Goal: Information Seeking & Learning: Find specific fact

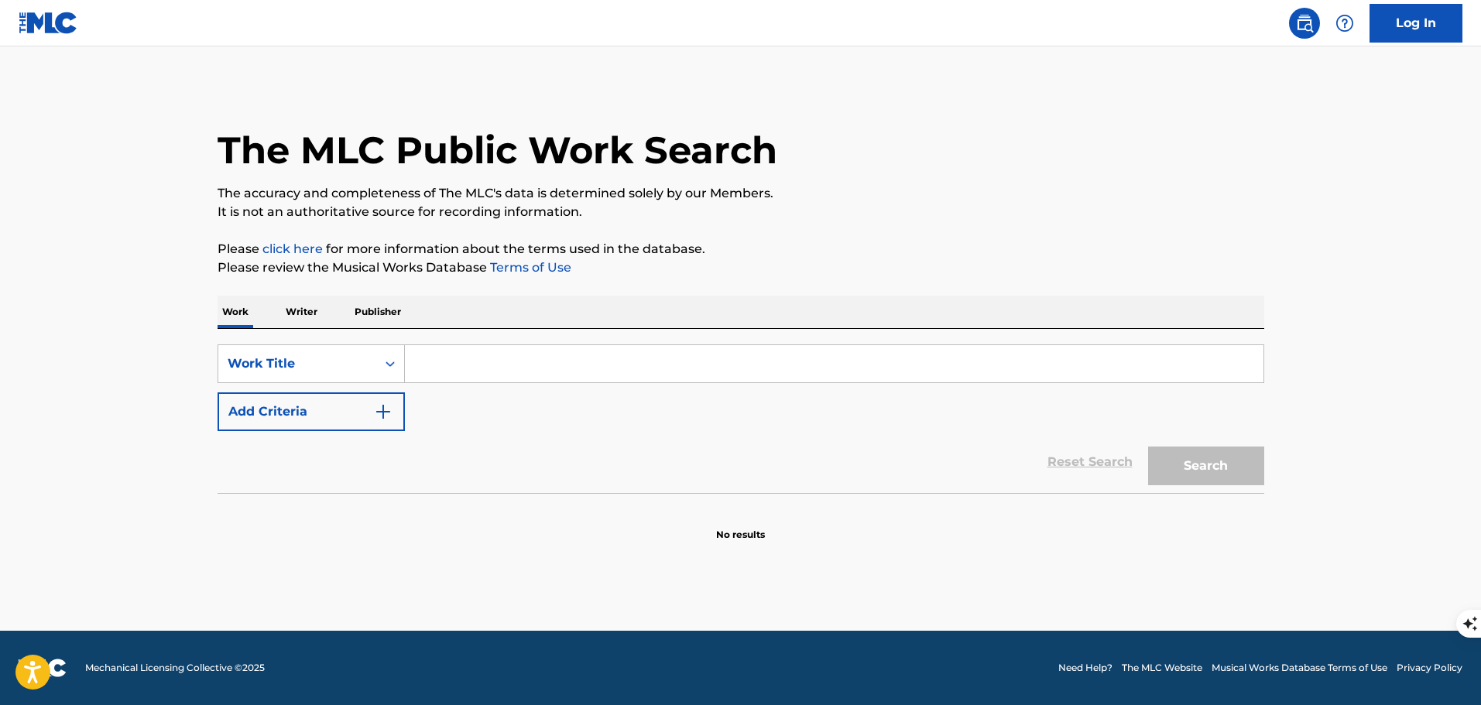
click at [382, 311] on p "Publisher" at bounding box center [378, 312] width 56 height 33
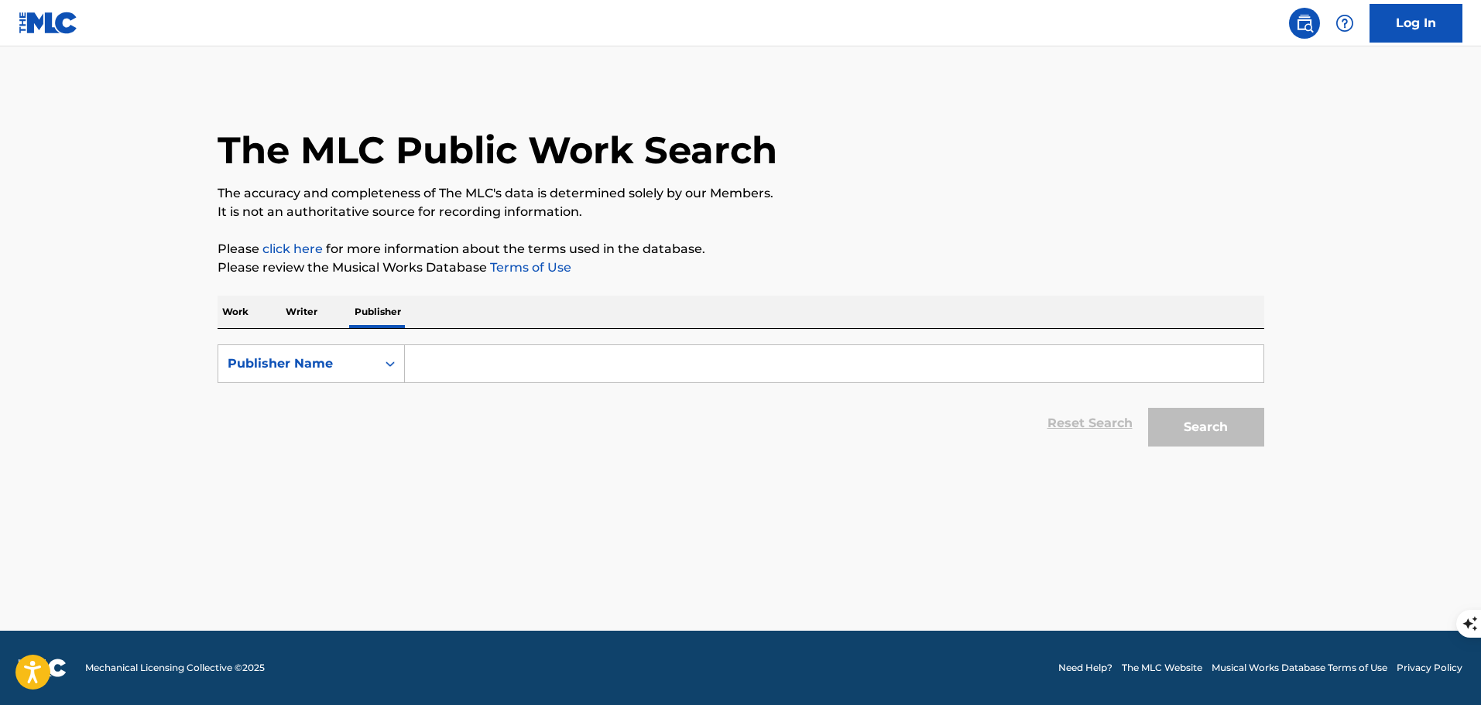
click at [433, 366] on input "Search Form" at bounding box center [834, 363] width 859 height 37
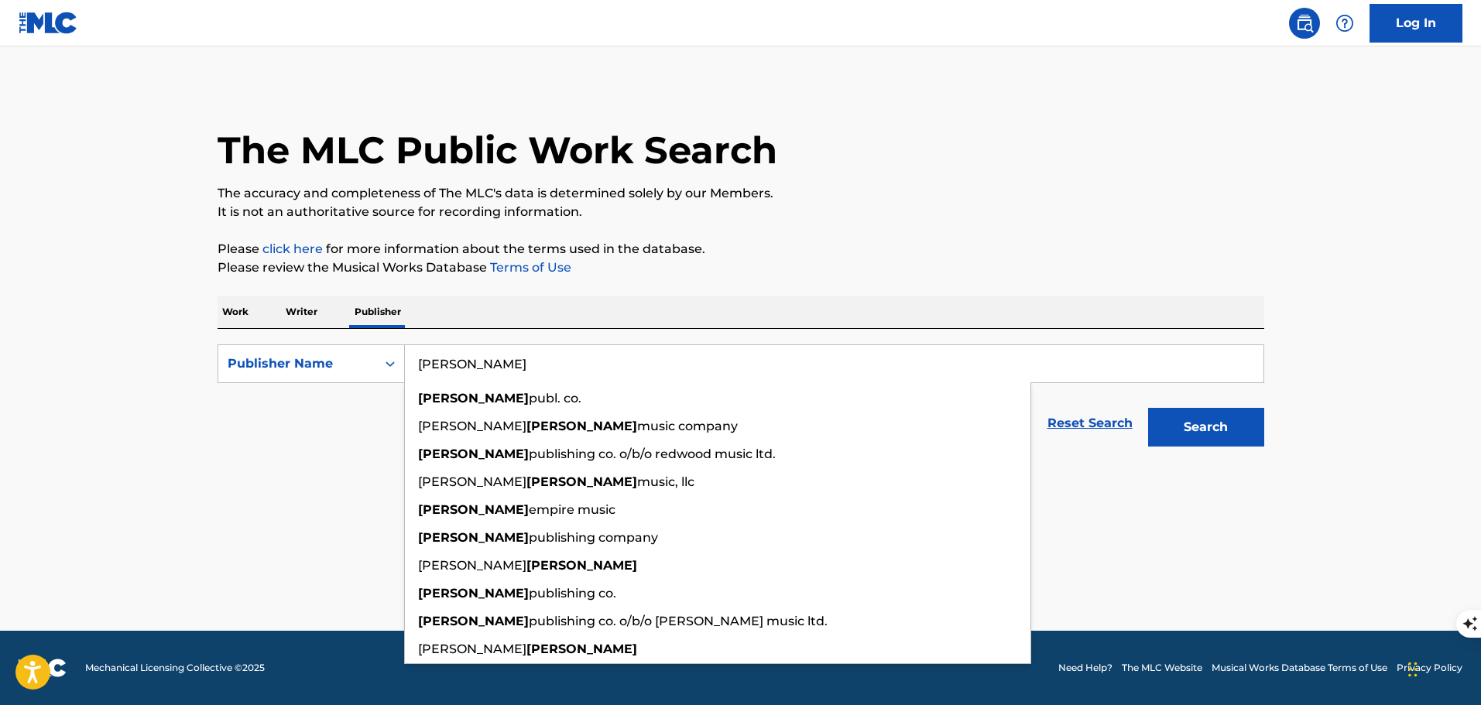
type input "[PERSON_NAME]"
click at [1148, 408] on button "Search" at bounding box center [1206, 427] width 116 height 39
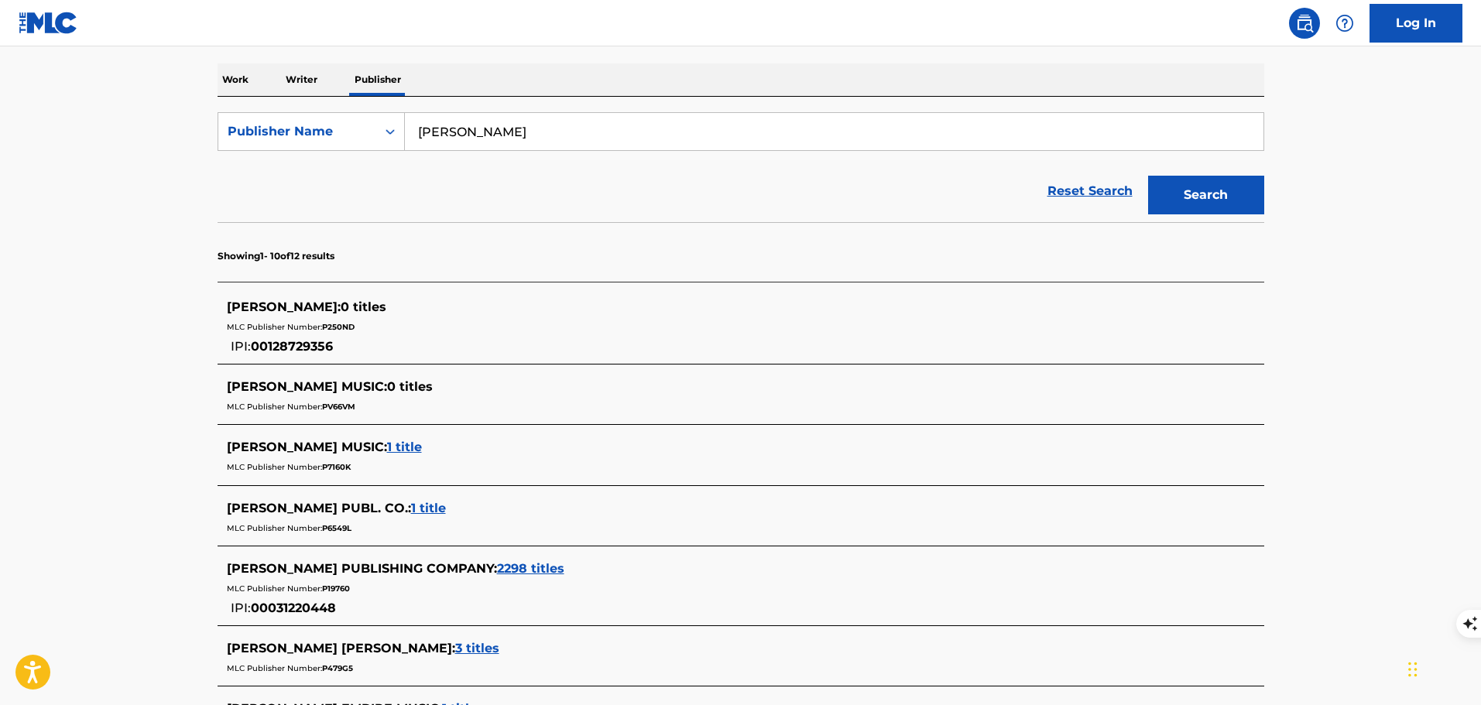
scroll to position [310, 0]
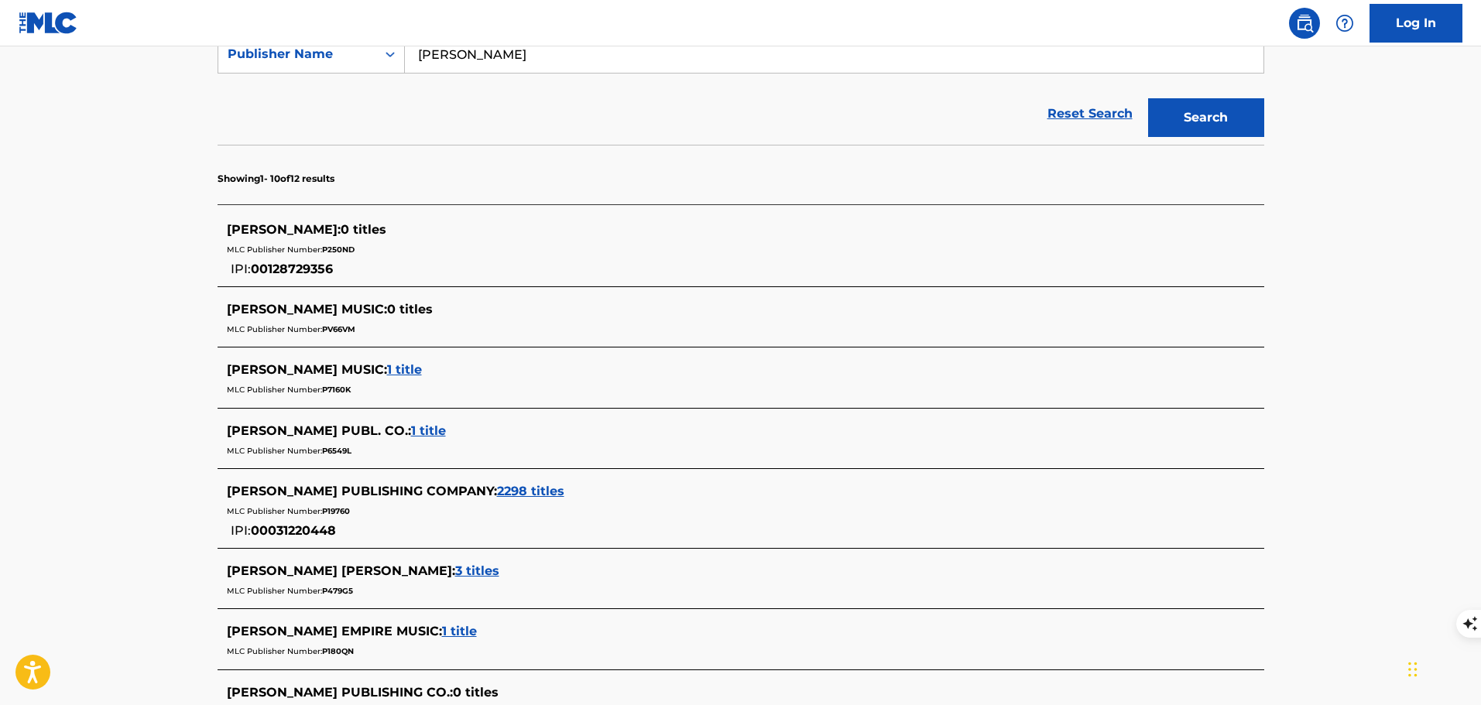
click at [498, 492] on span "2298 titles" at bounding box center [530, 491] width 67 height 15
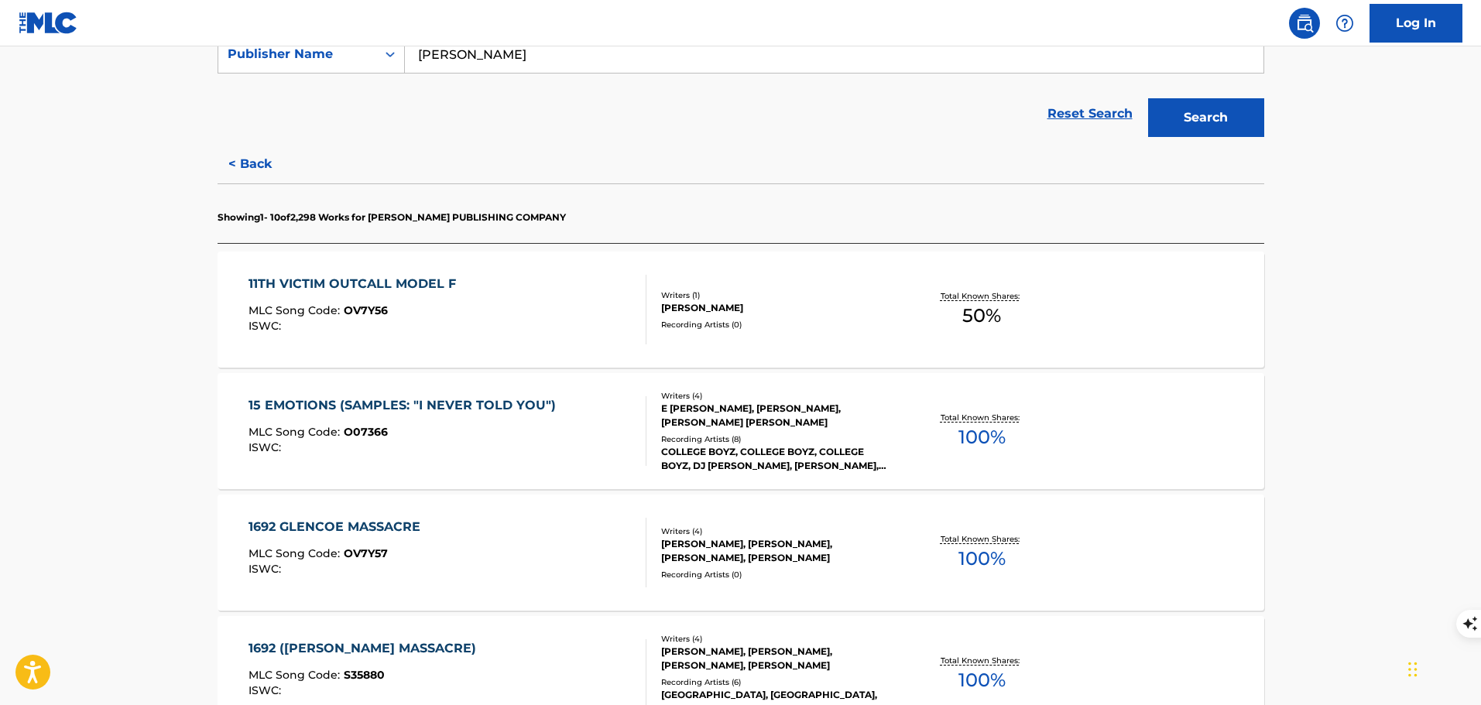
click at [576, 423] on div "15 EMOTIONS (SAMPLES: "I NEVER TOLD YOU") MLC Song Code : O07366 ISWC :" at bounding box center [447, 431] width 398 height 70
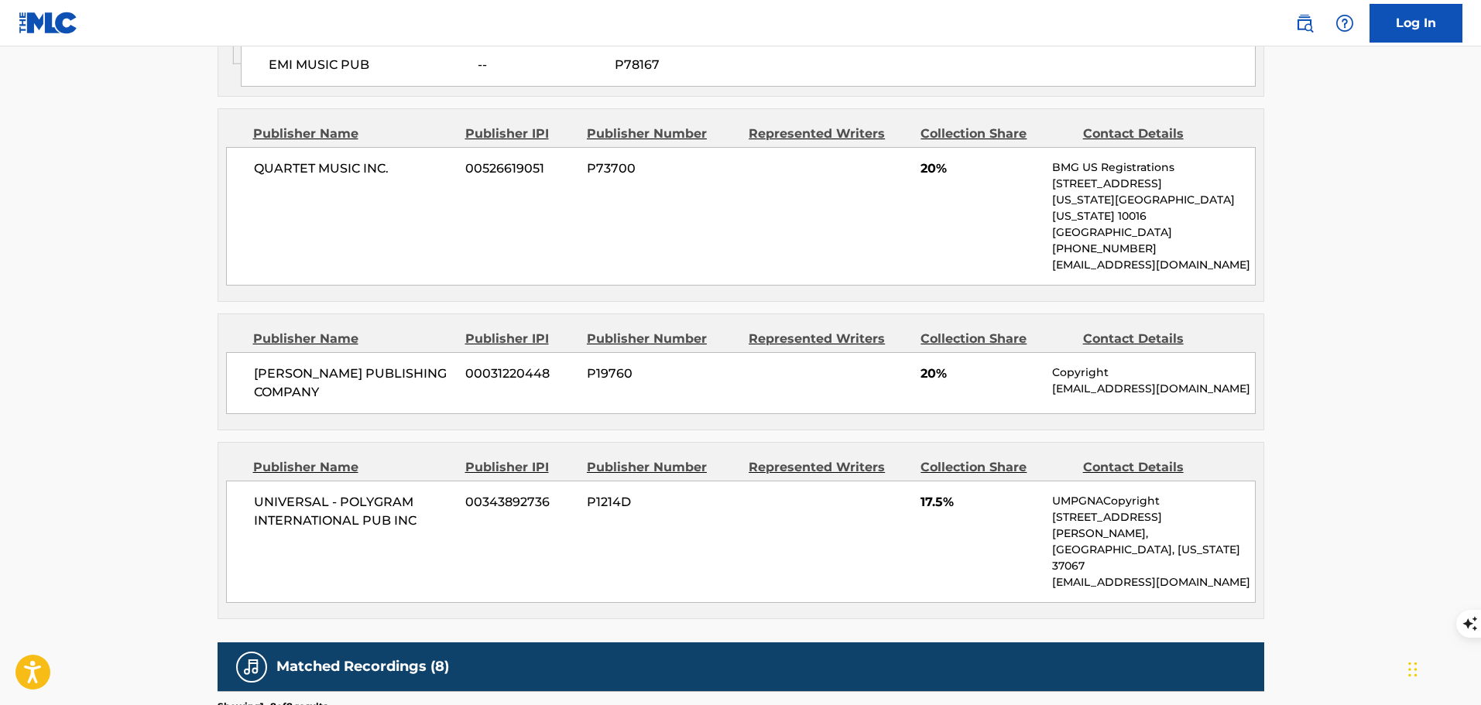
scroll to position [1084, 0]
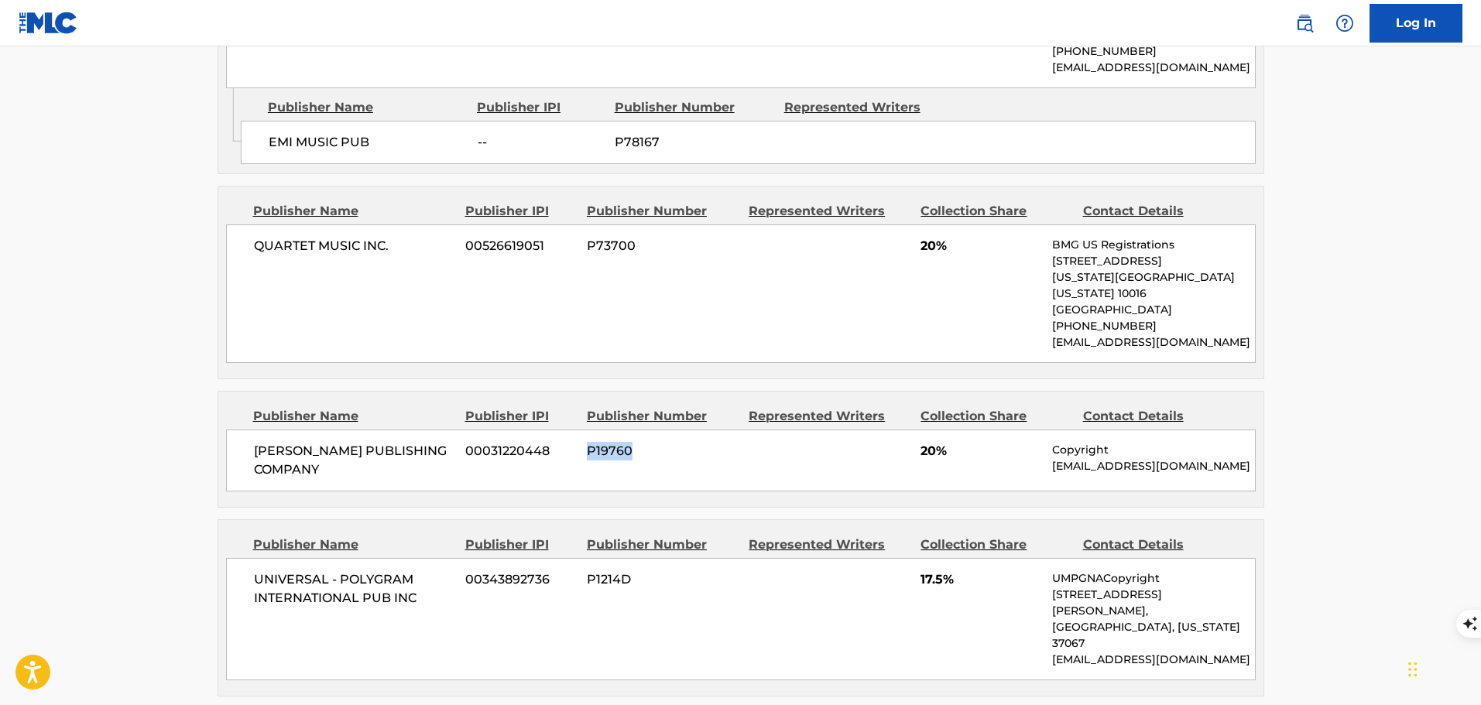
drag, startPoint x: 637, startPoint y: 406, endPoint x: 584, endPoint y: 402, distance: 53.6
click at [584, 430] on div "[PERSON_NAME] PUBLISHING COMPANY 00031220448 P19760 20% Copyright [EMAIL_ADDRES…" at bounding box center [741, 461] width 1030 height 62
copy span "P19760"
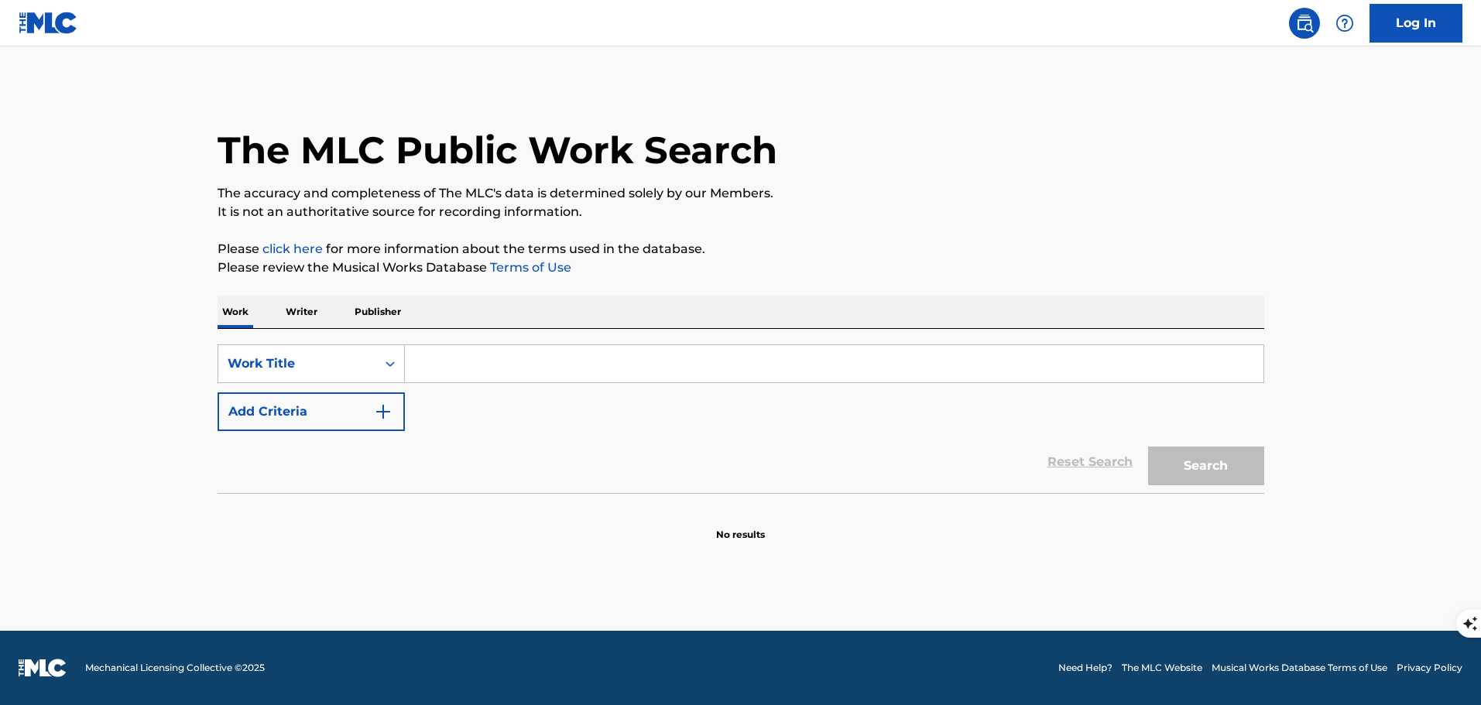
click at [392, 316] on p "Publisher" at bounding box center [378, 312] width 56 height 33
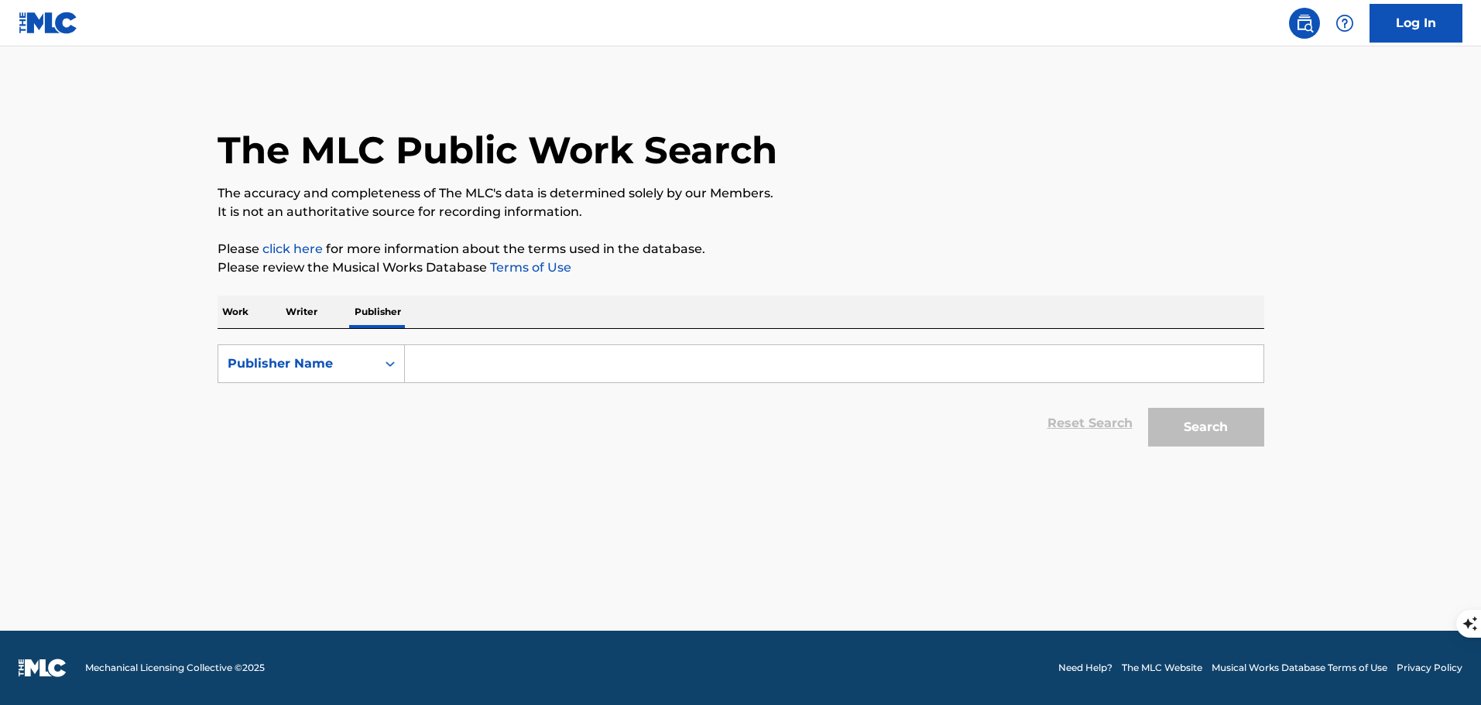
click at [416, 357] on input "Search Form" at bounding box center [834, 363] width 859 height 37
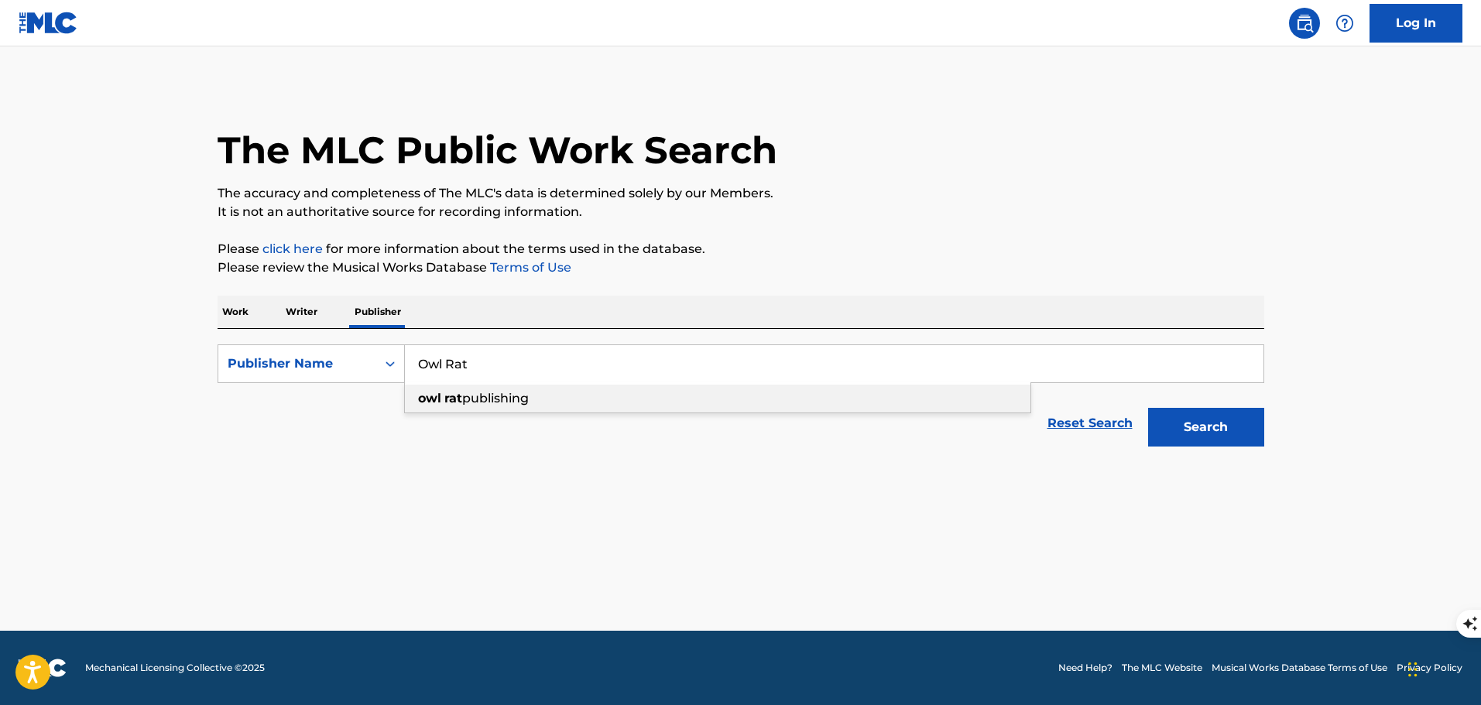
click at [453, 399] on strong "rat" at bounding box center [453, 398] width 18 height 15
type input "owl rat publishing"
click at [1184, 430] on button "Search" at bounding box center [1206, 427] width 116 height 39
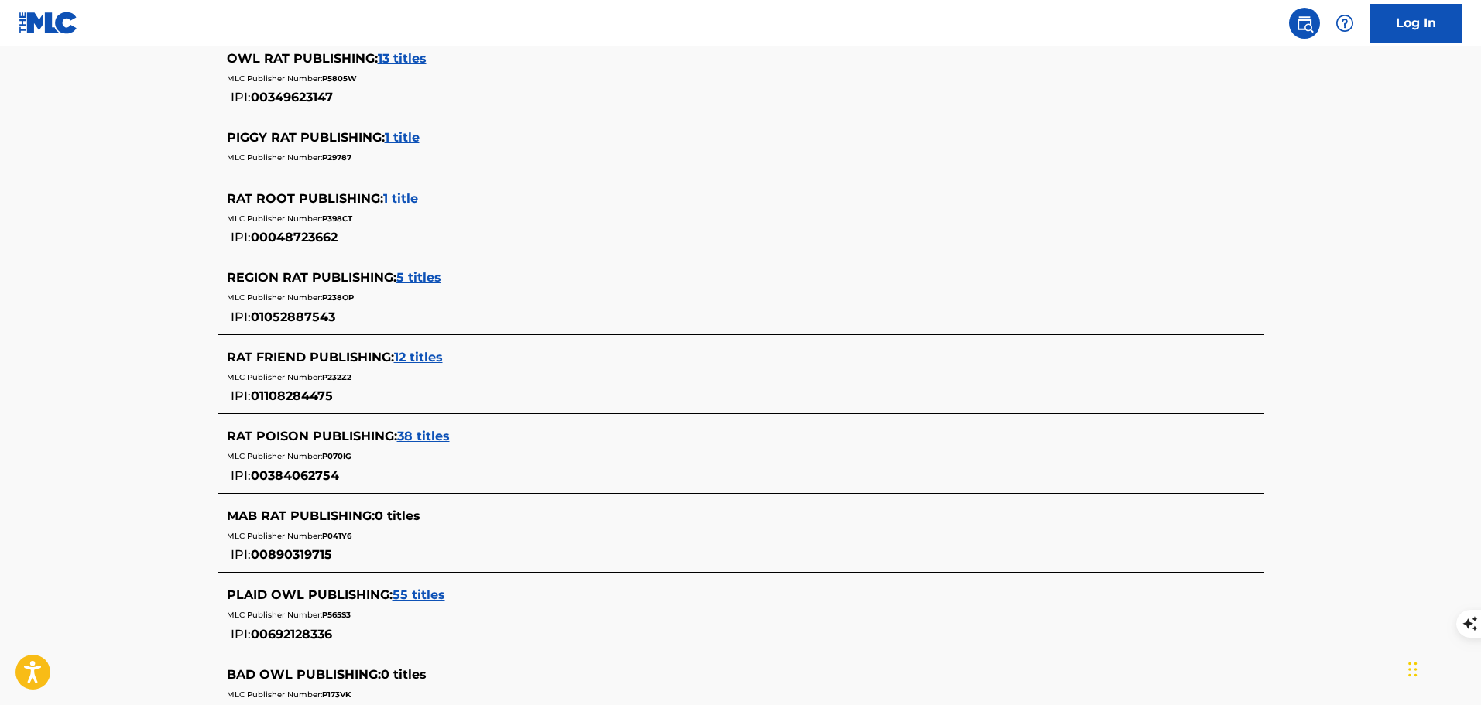
scroll to position [77, 0]
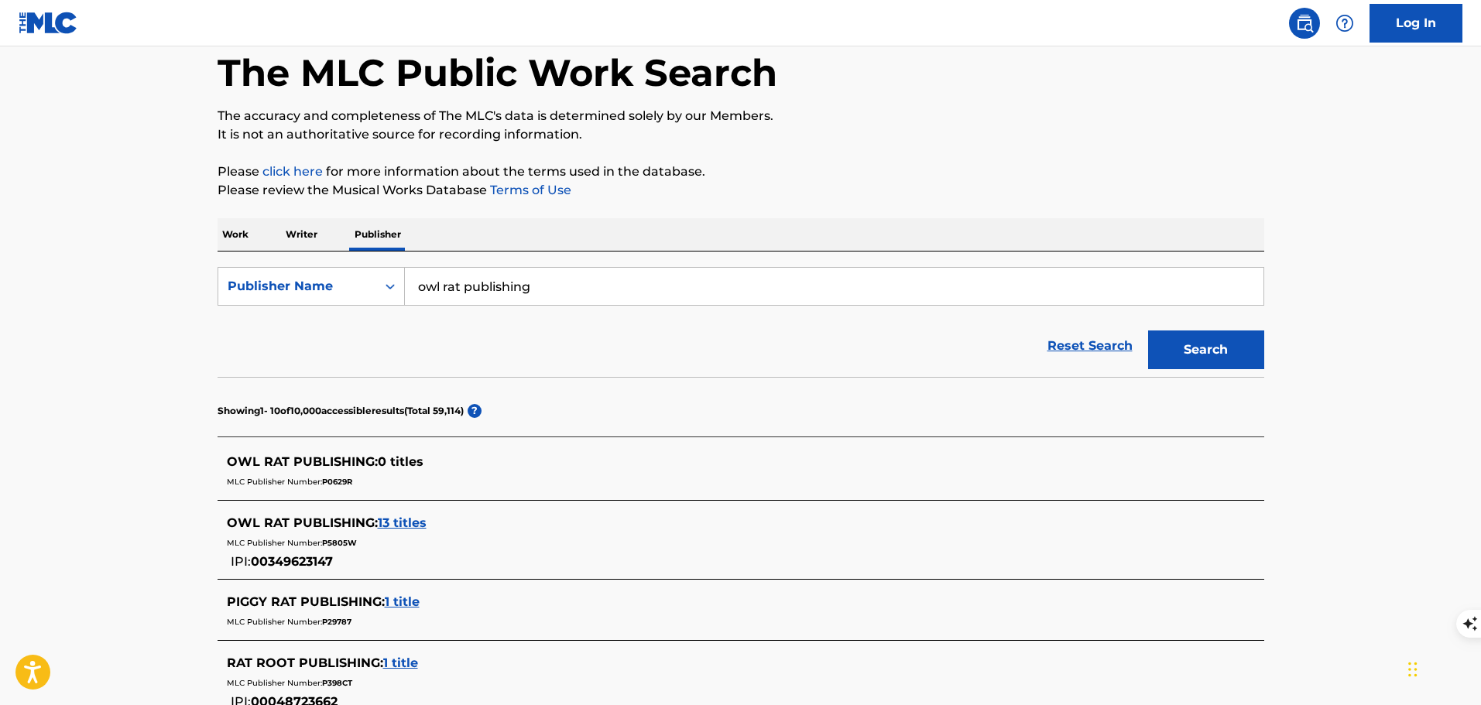
click at [386, 515] on div "OWL RAT PUBLISHING : 13 titles" at bounding box center [721, 523] width 988 height 19
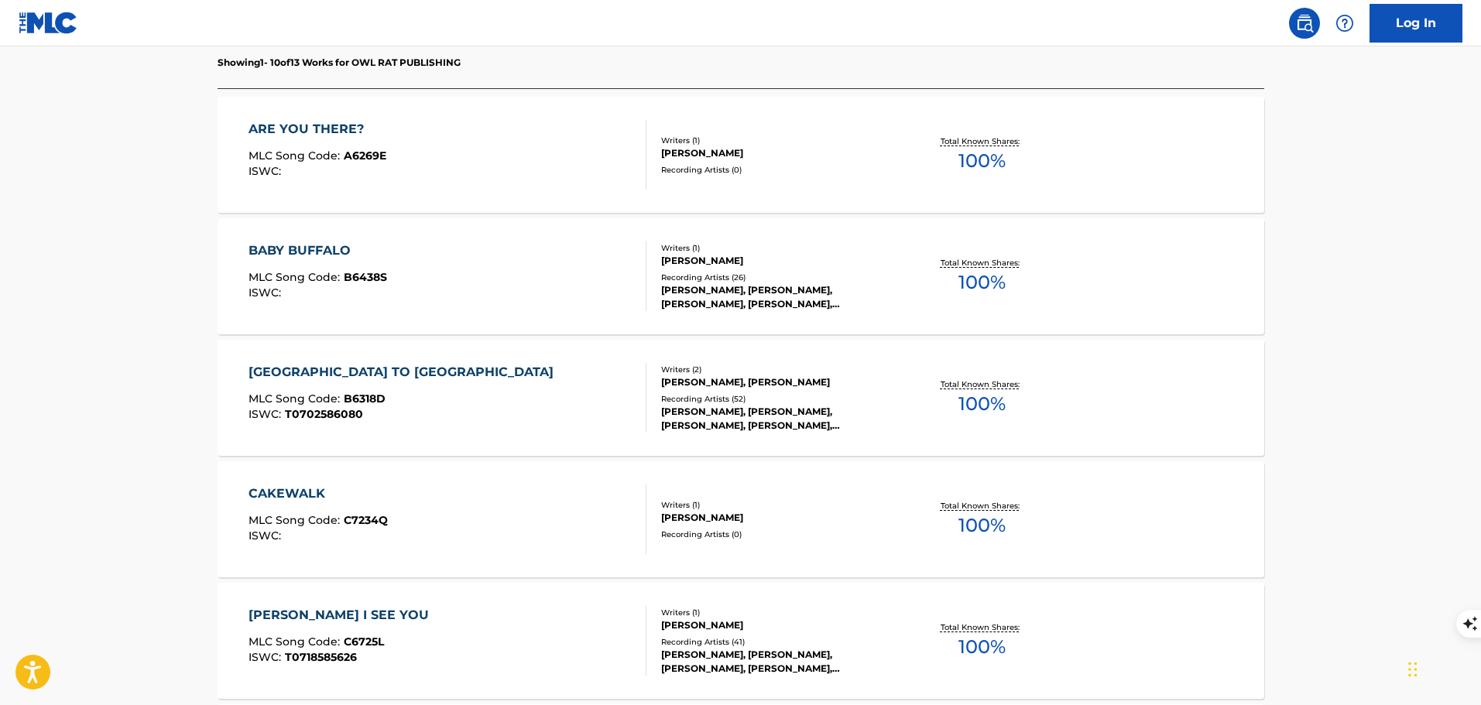
scroll to position [387, 0]
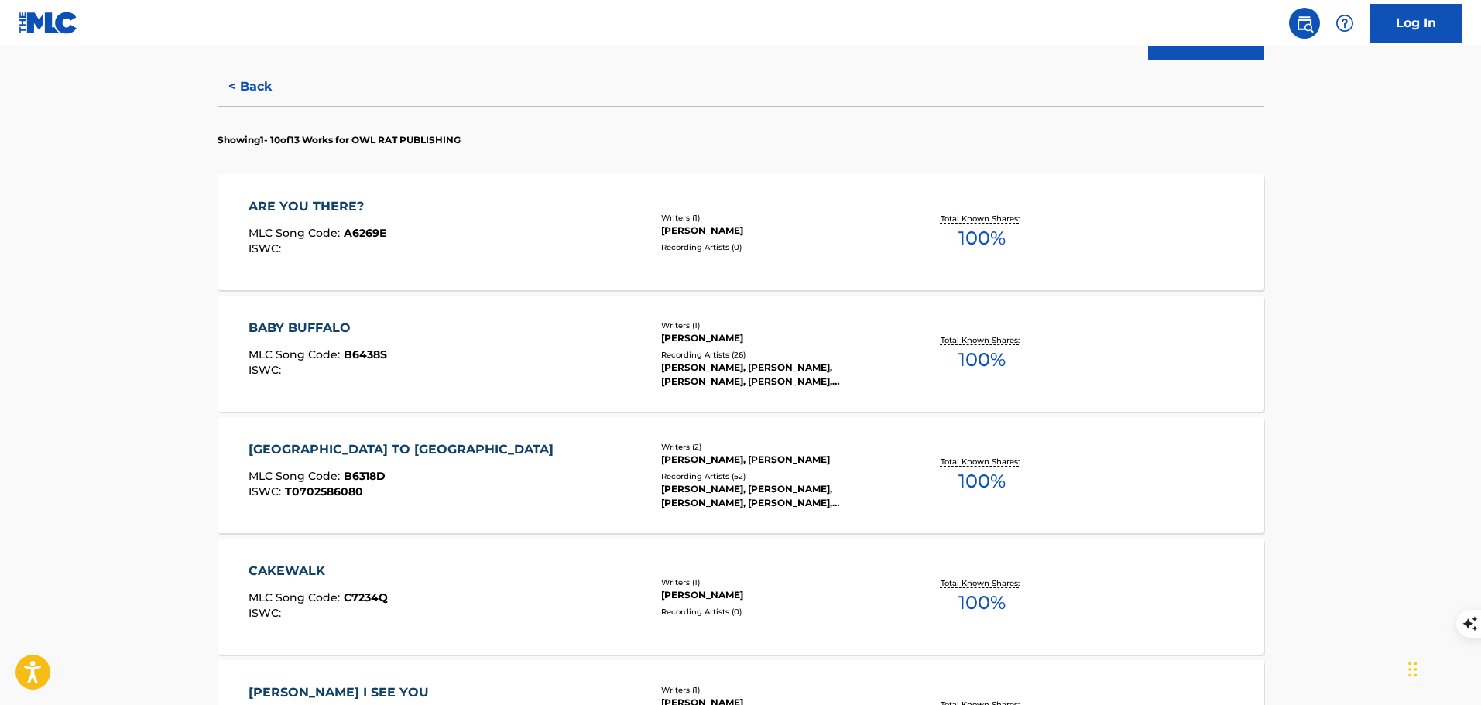
click at [552, 235] on div "ARE YOU THERE? MLC Song Code : A6269E ISWC :" at bounding box center [447, 232] width 398 height 70
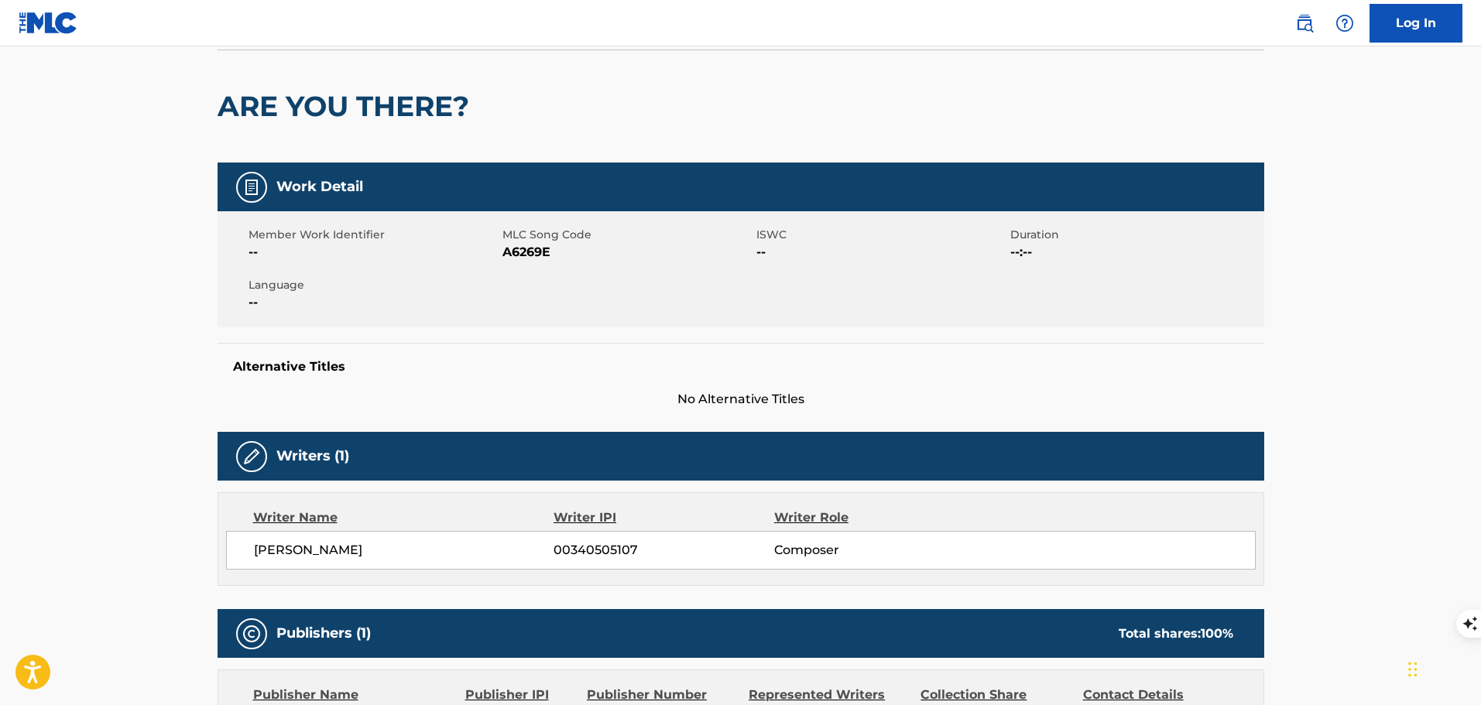
scroll to position [36, 0]
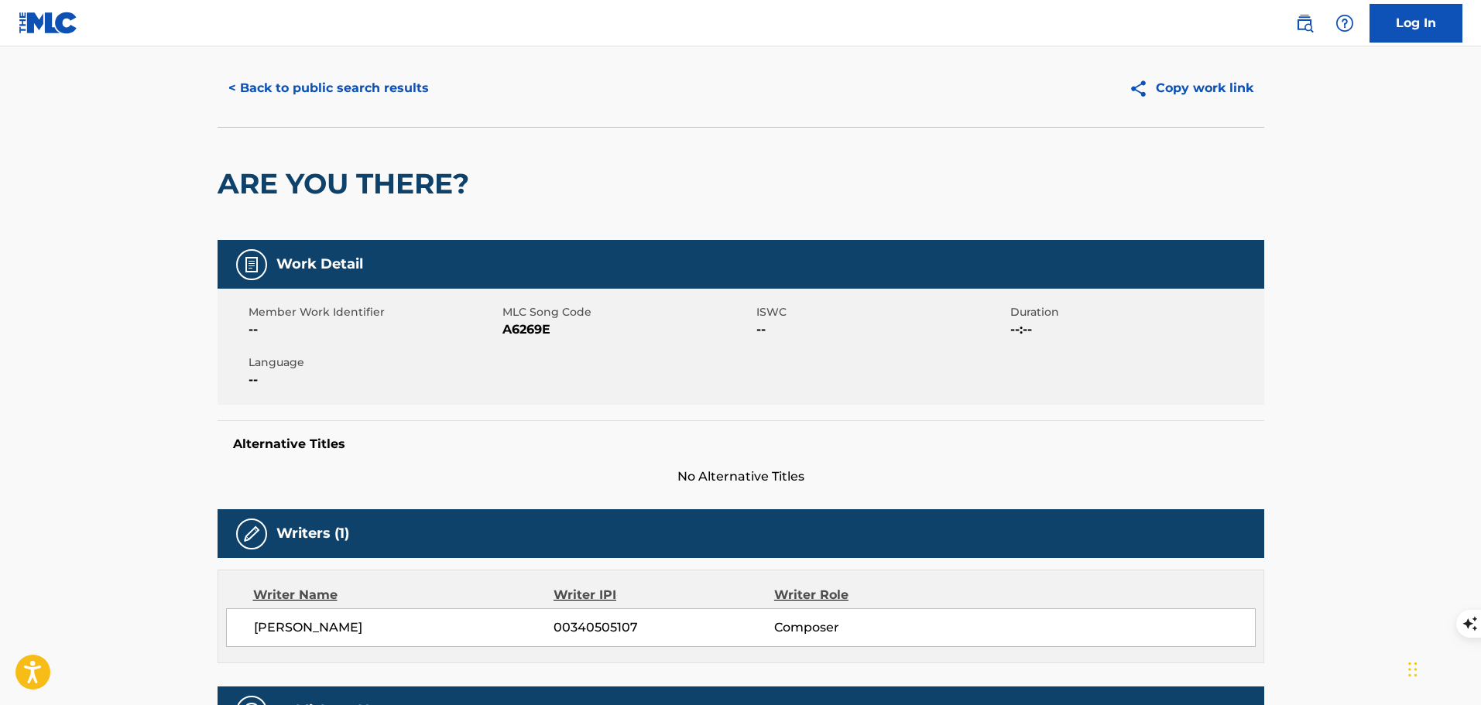
click at [352, 83] on button "< Back to public search results" at bounding box center [329, 88] width 222 height 39
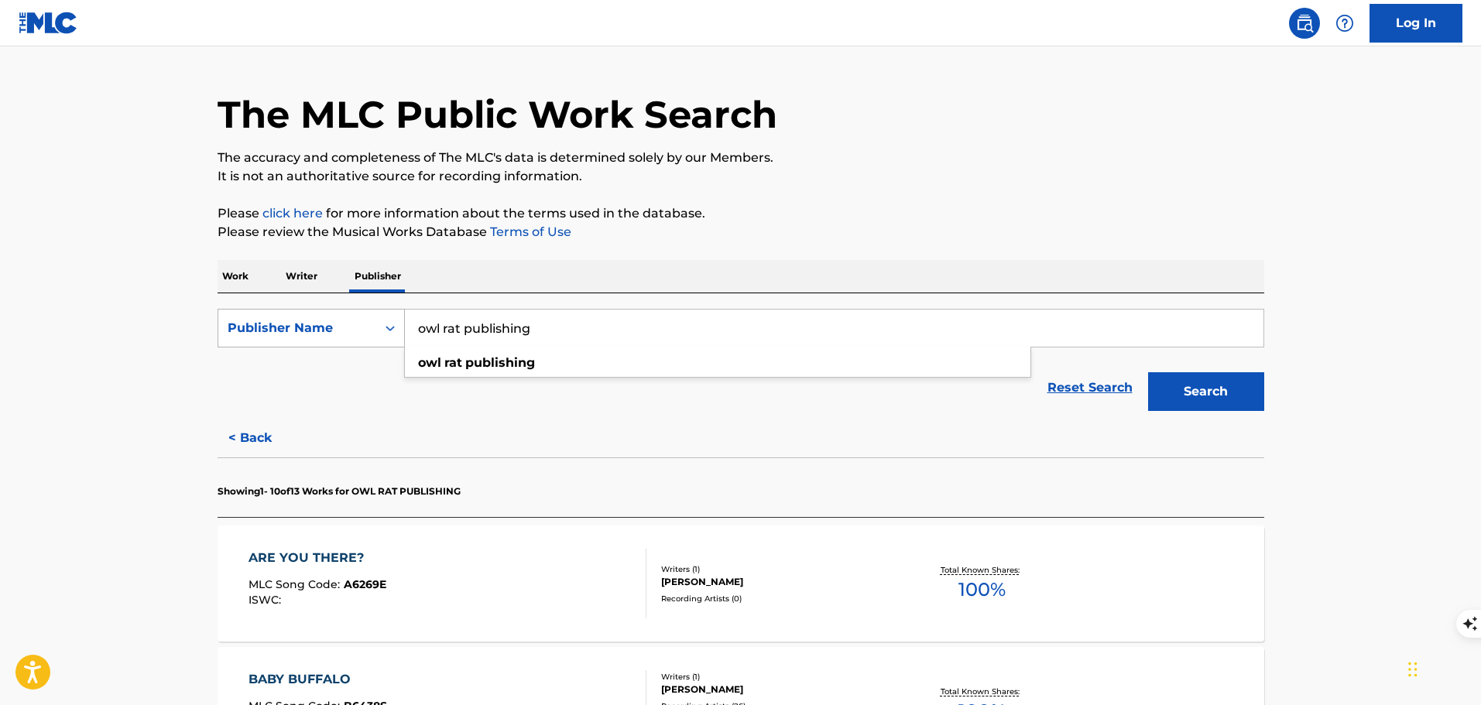
drag, startPoint x: 543, startPoint y: 330, endPoint x: 402, endPoint y: 344, distance: 142.4
click at [402, 344] on div "SearchWithCriteriaafd6b6c0-8f55-45f2-aa7e-af733797ec74 Publisher Name owl rat p…" at bounding box center [741, 328] width 1047 height 39
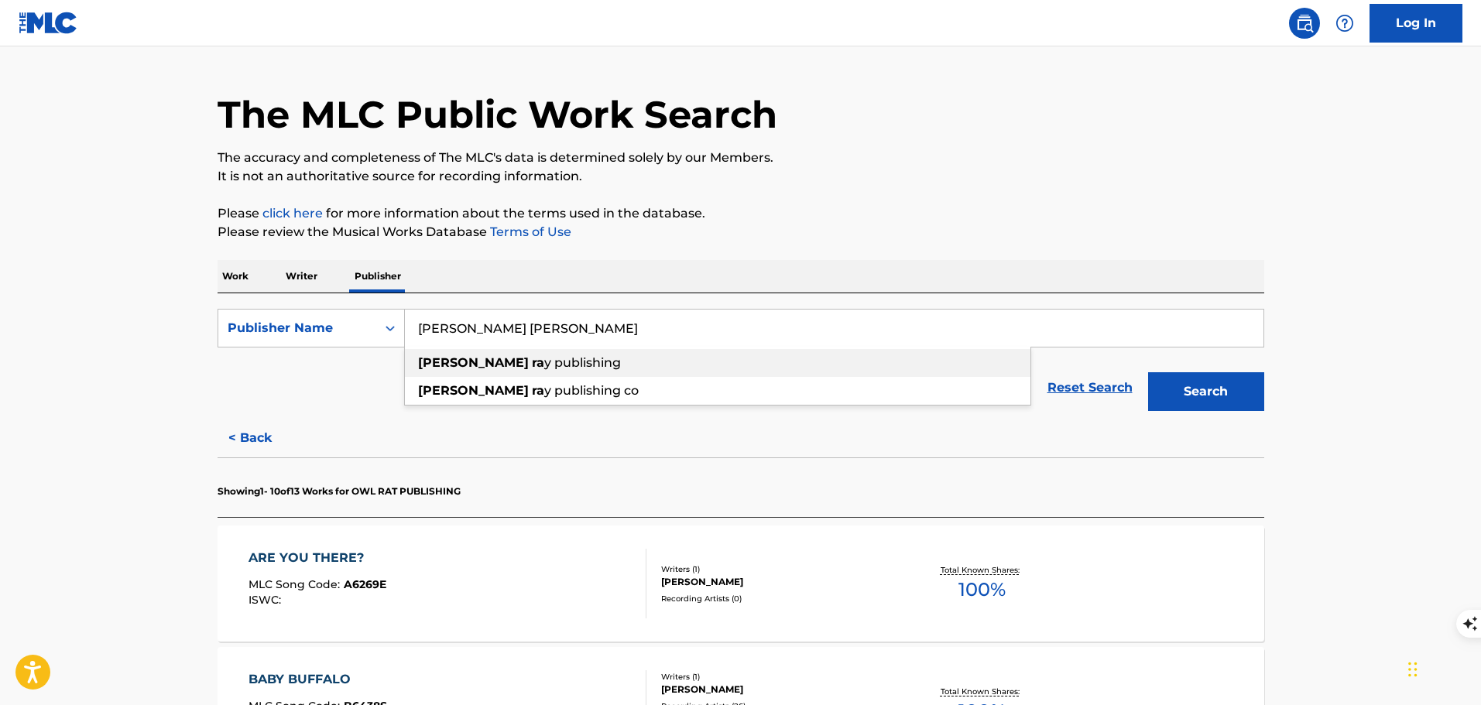
click at [445, 368] on strong "jody" at bounding box center [473, 362] width 111 height 15
type input "jody ray publishing"
click at [1163, 380] on button "Search" at bounding box center [1206, 391] width 116 height 39
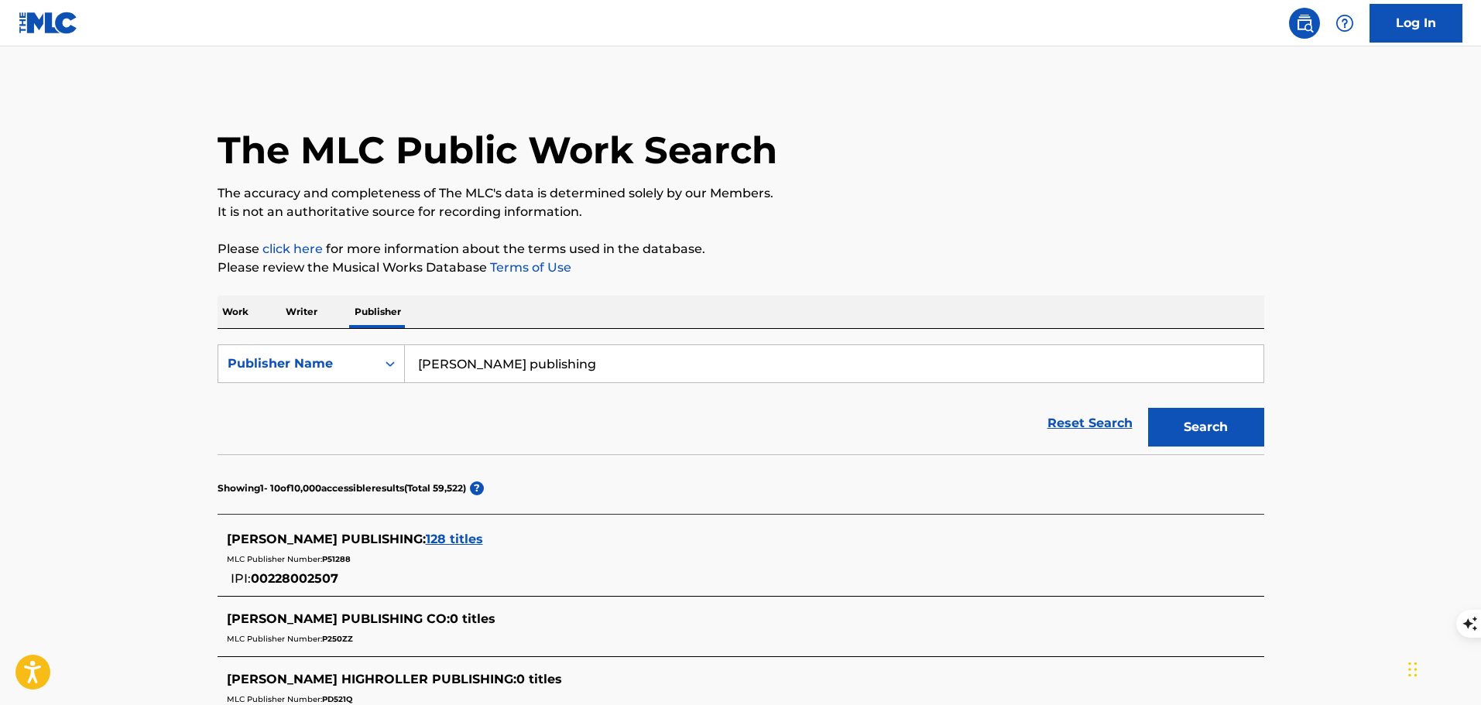
scroll to position [77, 0]
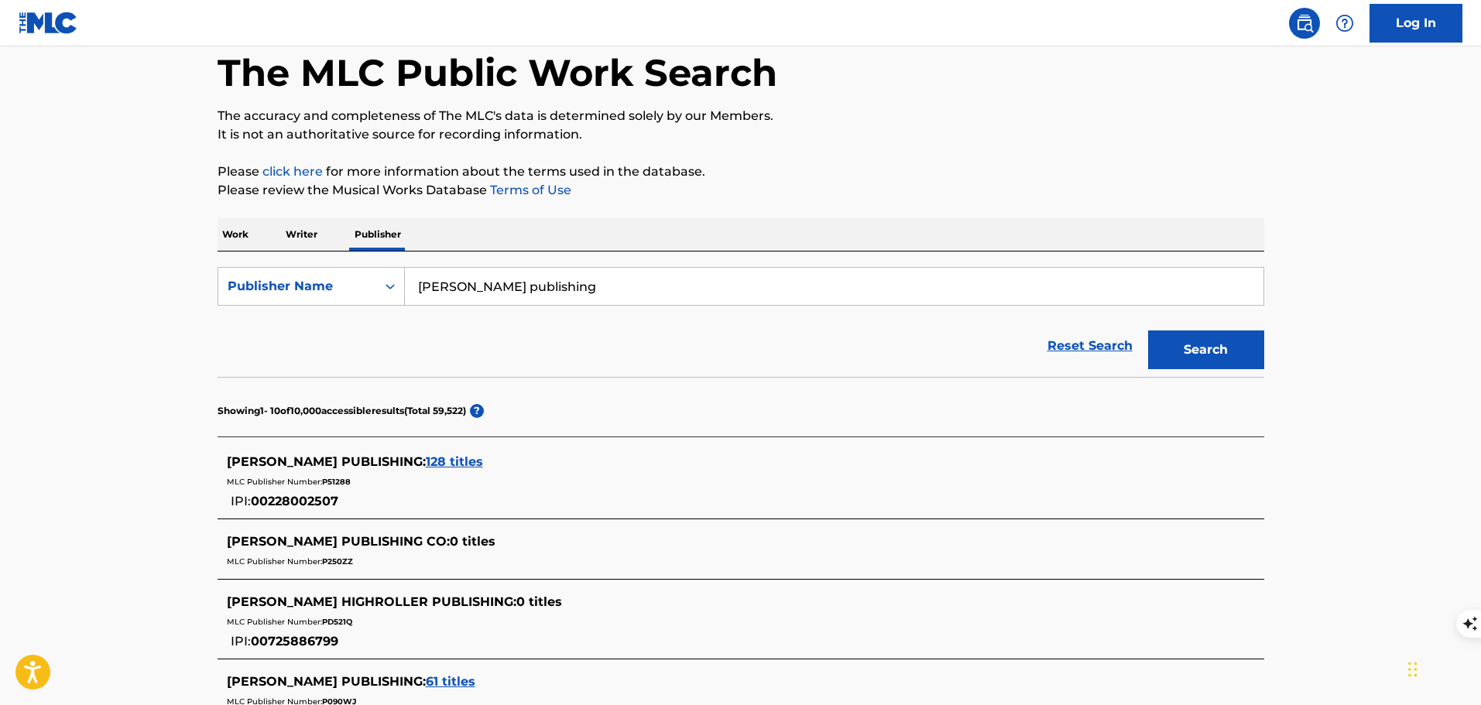
click at [426, 464] on span "128 titles" at bounding box center [454, 461] width 57 height 15
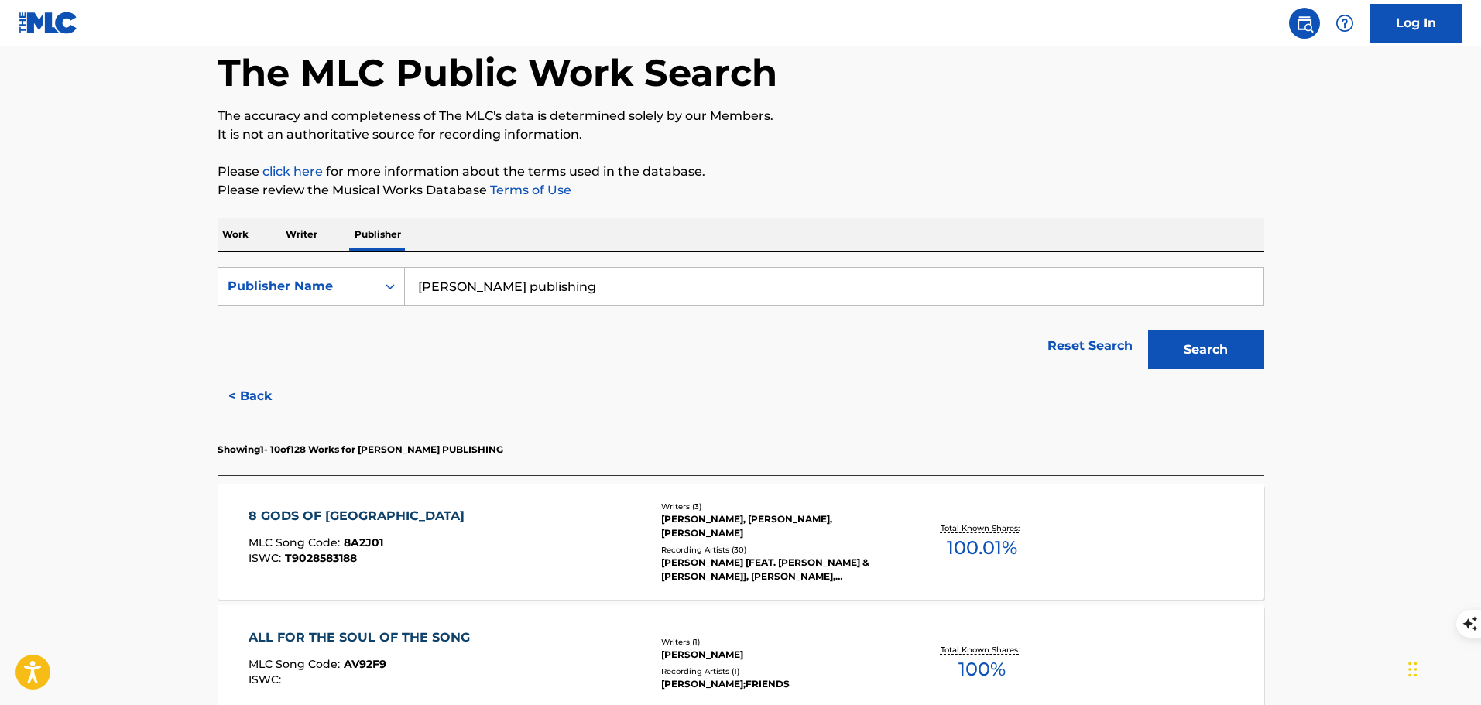
scroll to position [155, 0]
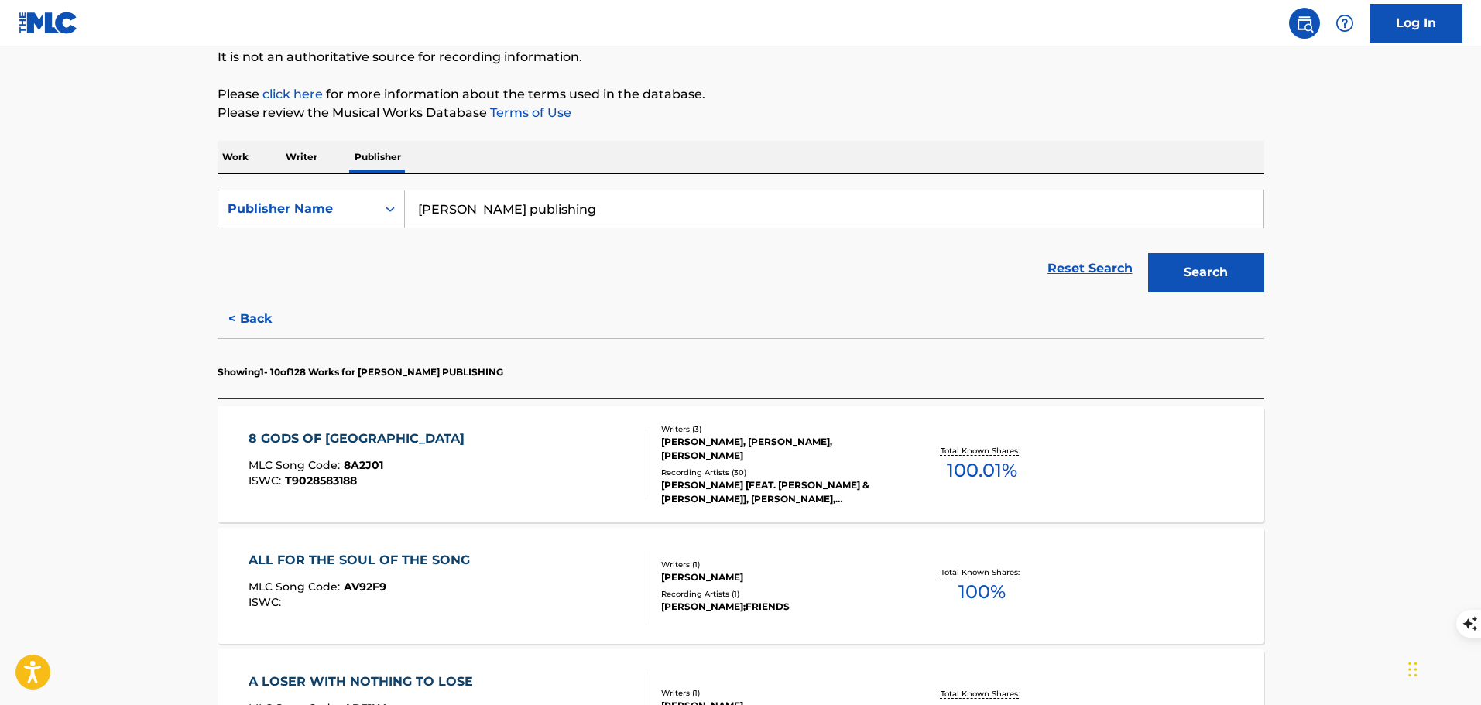
click at [553, 580] on div "ALL FOR THE SOUL OF THE SONG MLC Song Code : AV92F9 ISWC :" at bounding box center [447, 586] width 398 height 70
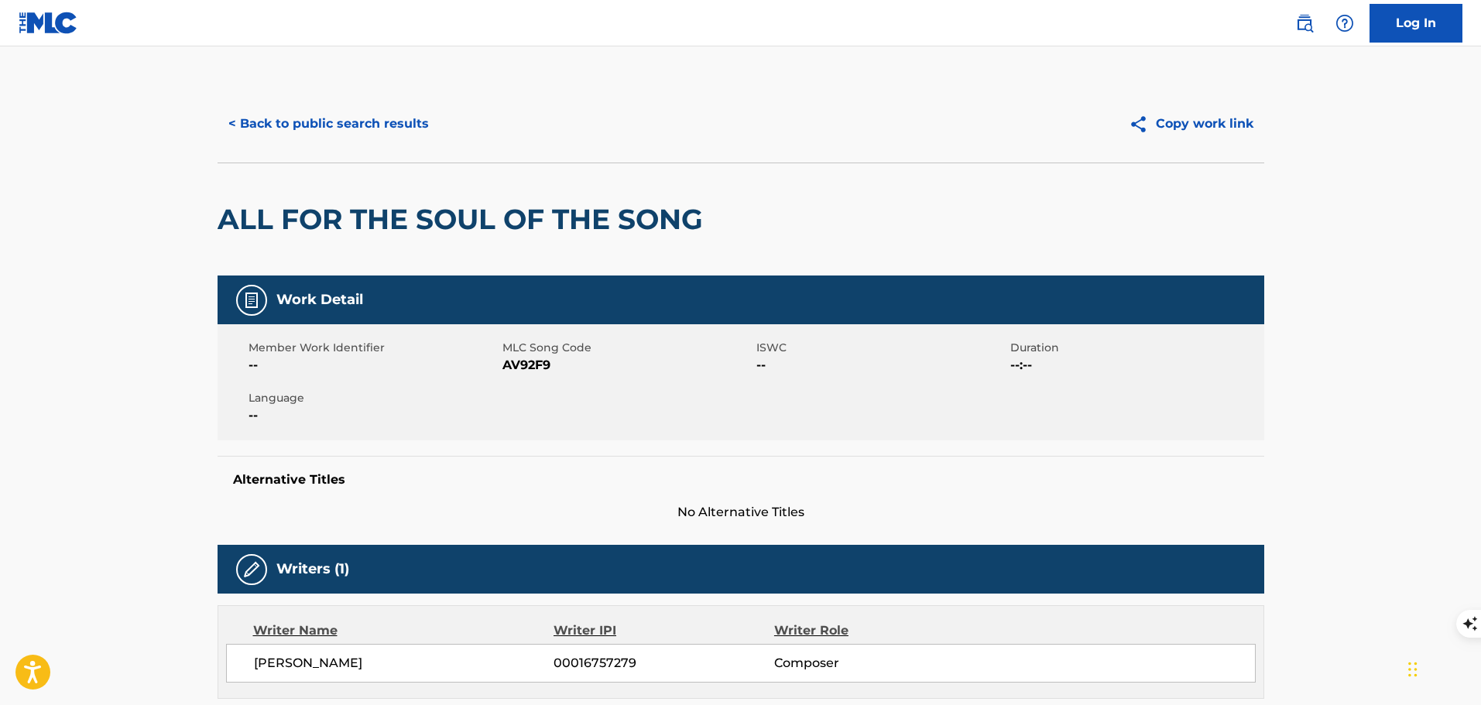
click at [324, 131] on button "< Back to public search results" at bounding box center [329, 124] width 222 height 39
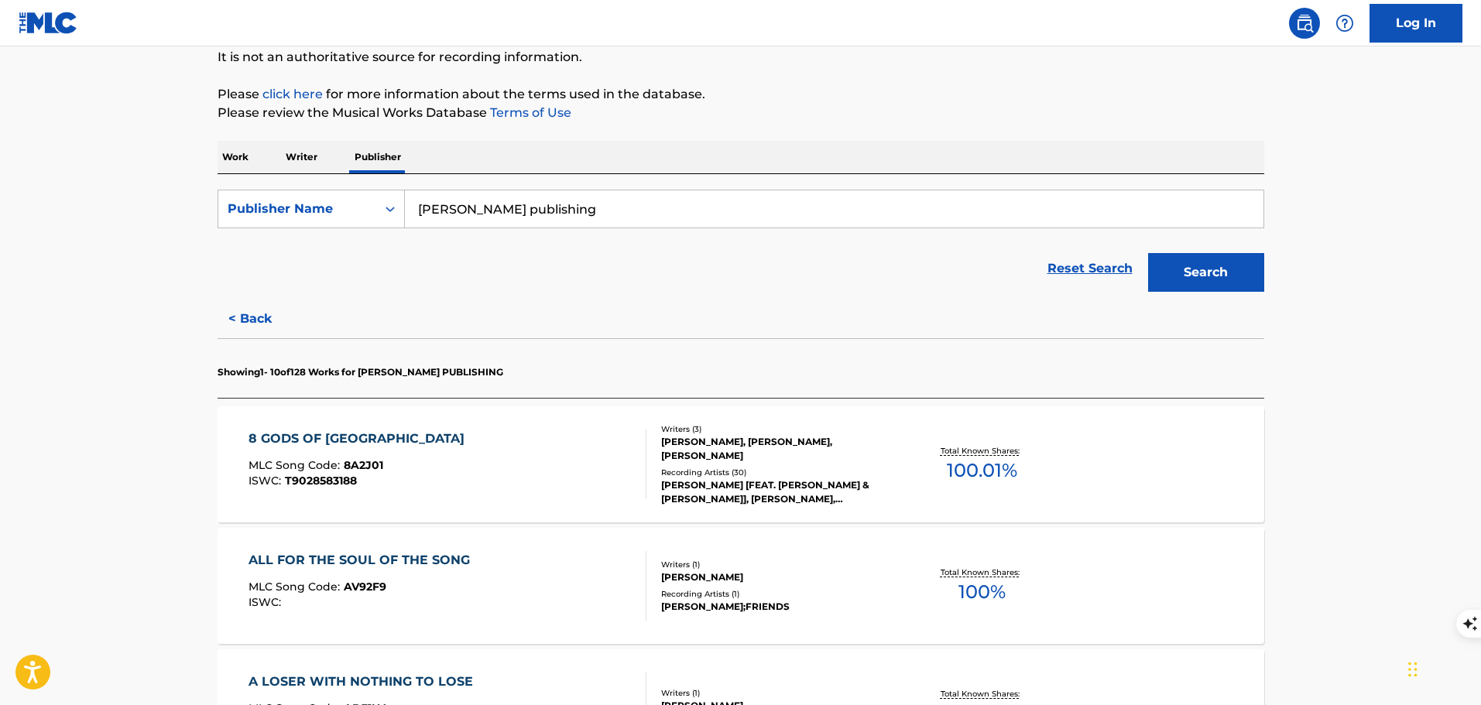
scroll to position [464, 0]
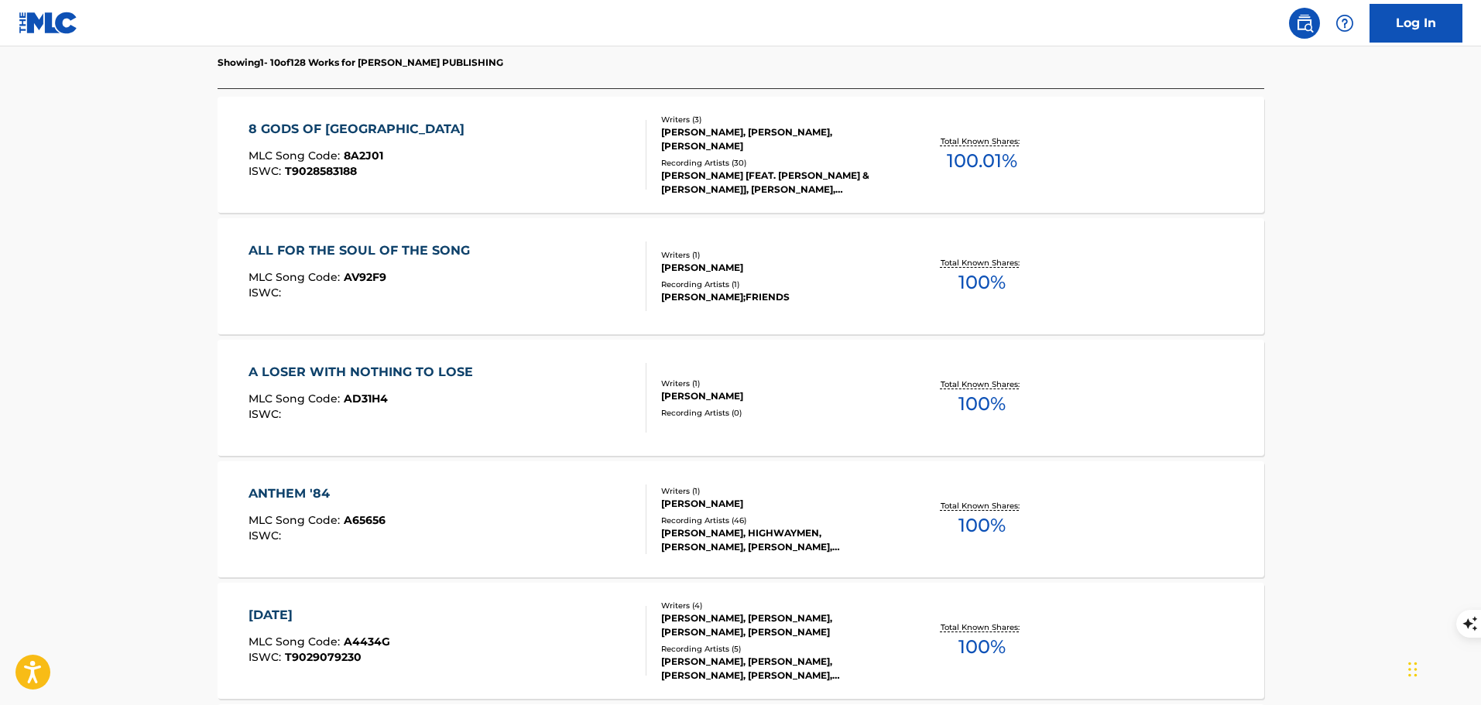
click at [538, 519] on div "ANTHEM '84 MLC Song Code : A65656 ISWC :" at bounding box center [447, 520] width 398 height 70
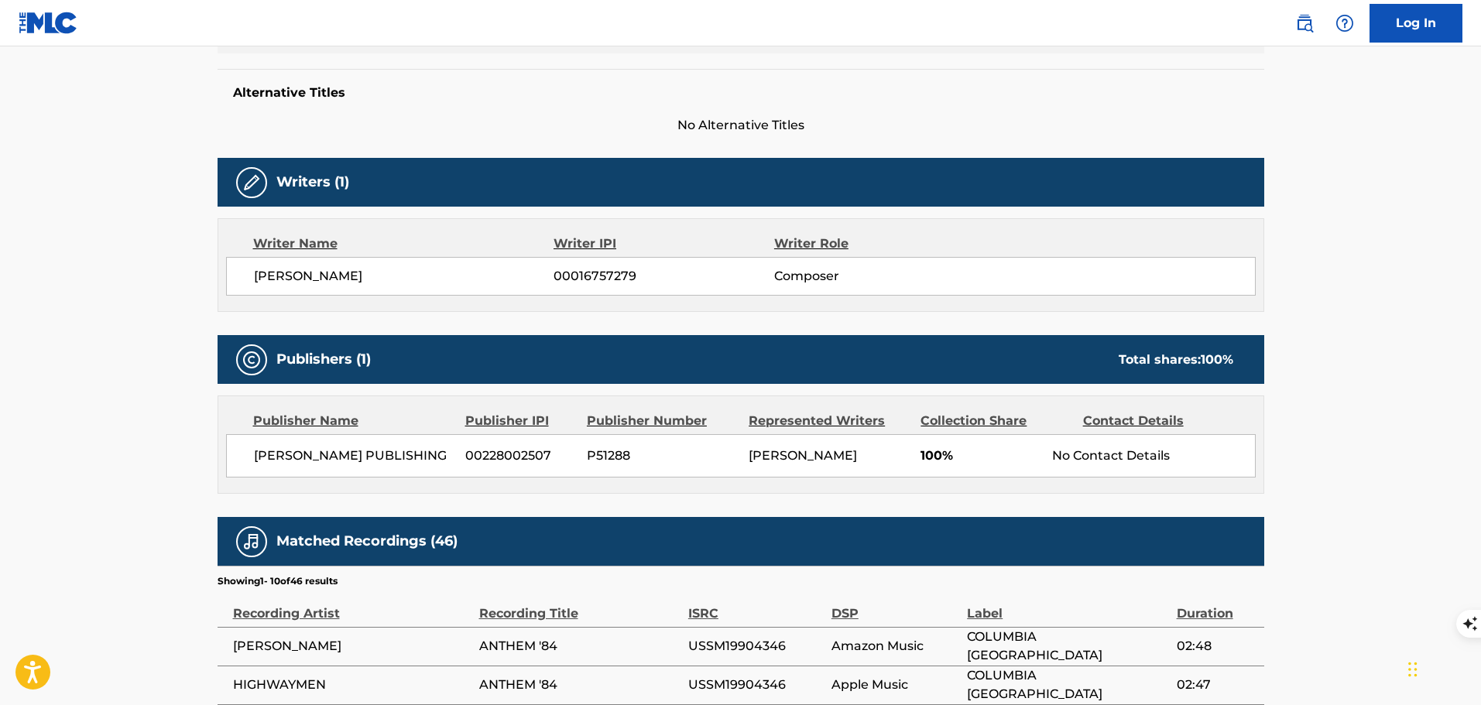
scroll to position [464, 0]
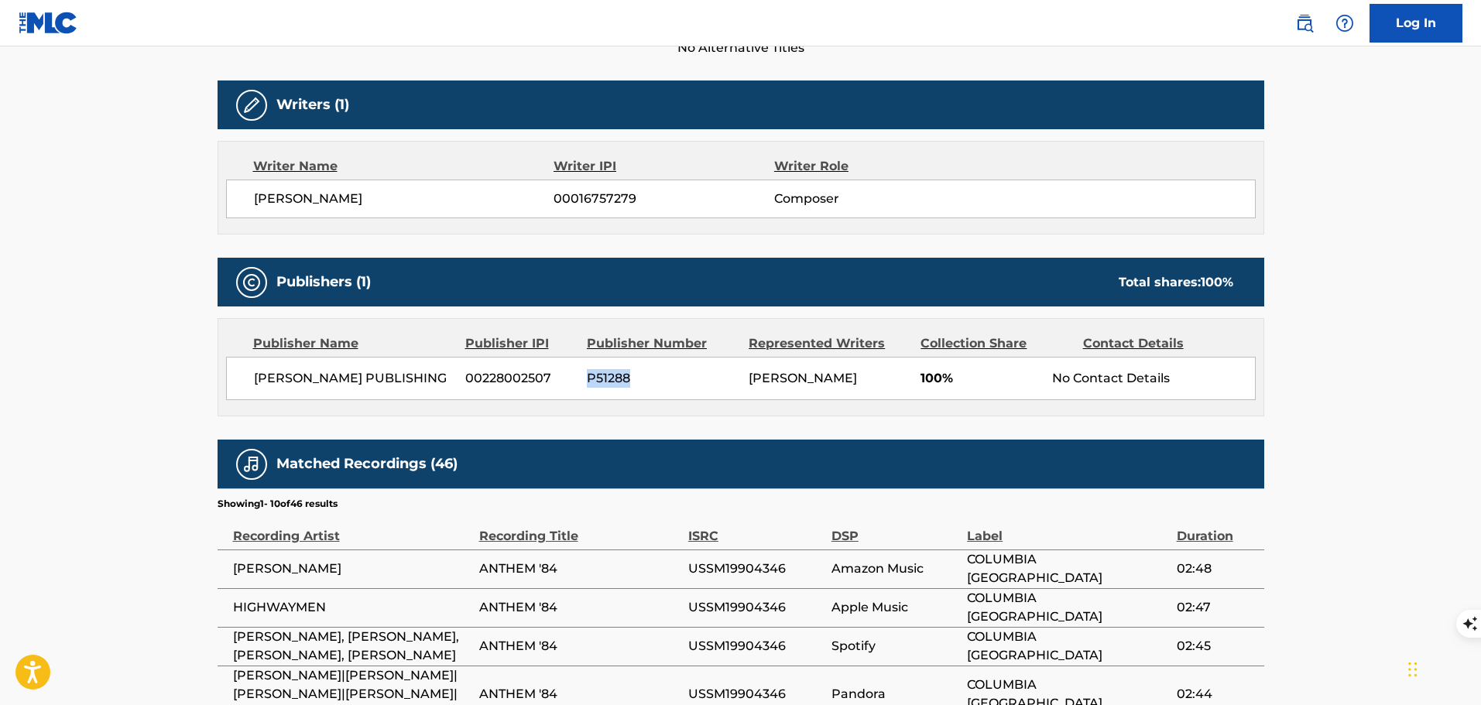
drag, startPoint x: 643, startPoint y: 378, endPoint x: 590, endPoint y: 387, distance: 54.2
click at [590, 387] on span "P51288" at bounding box center [662, 378] width 150 height 19
copy span "P51288"
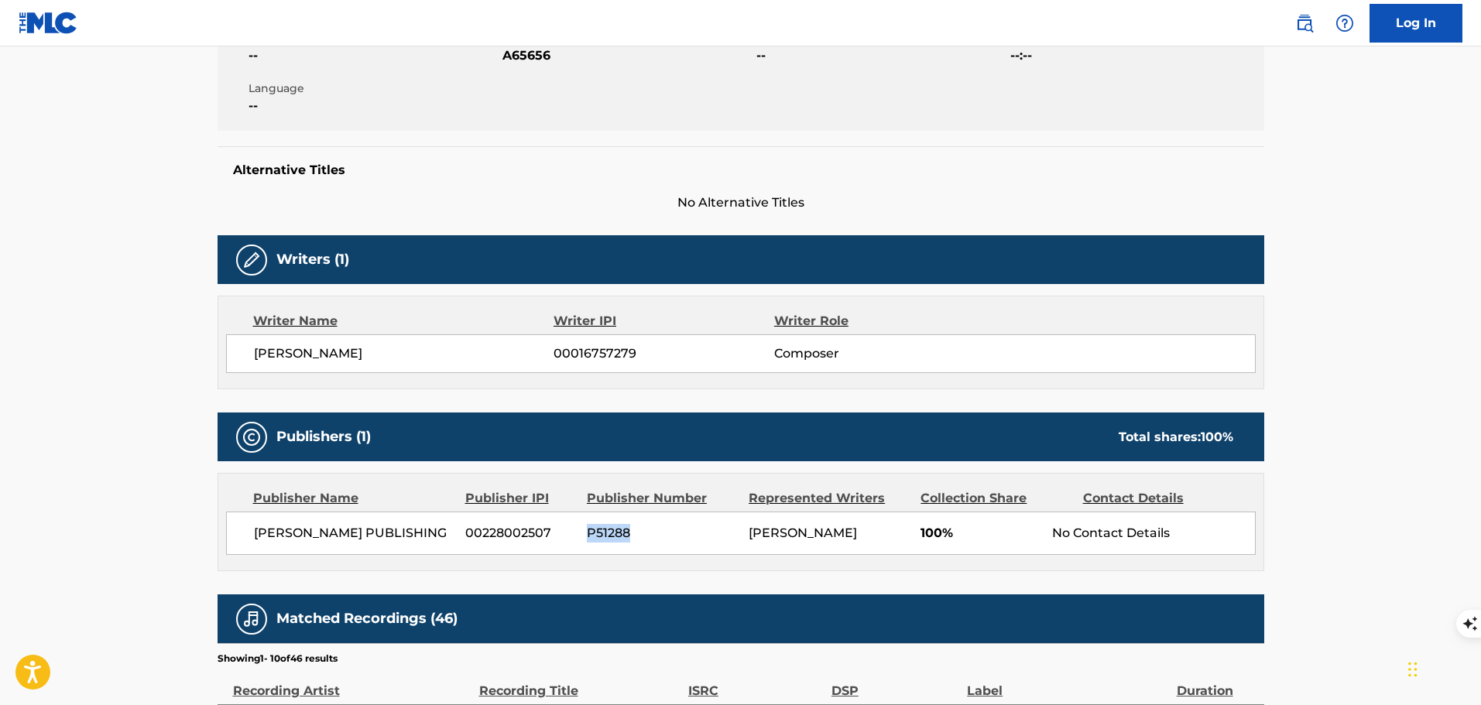
scroll to position [0, 0]
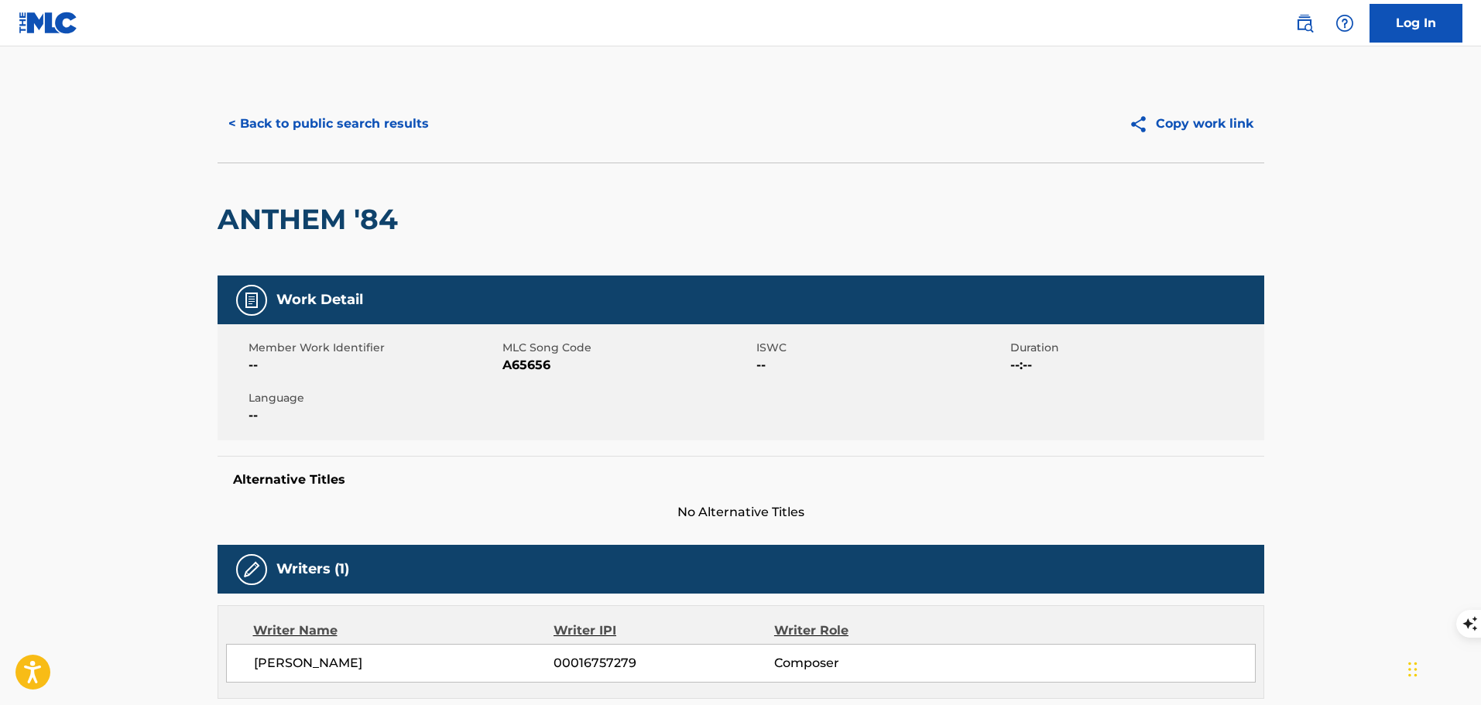
click at [392, 124] on button "< Back to public search results" at bounding box center [329, 124] width 222 height 39
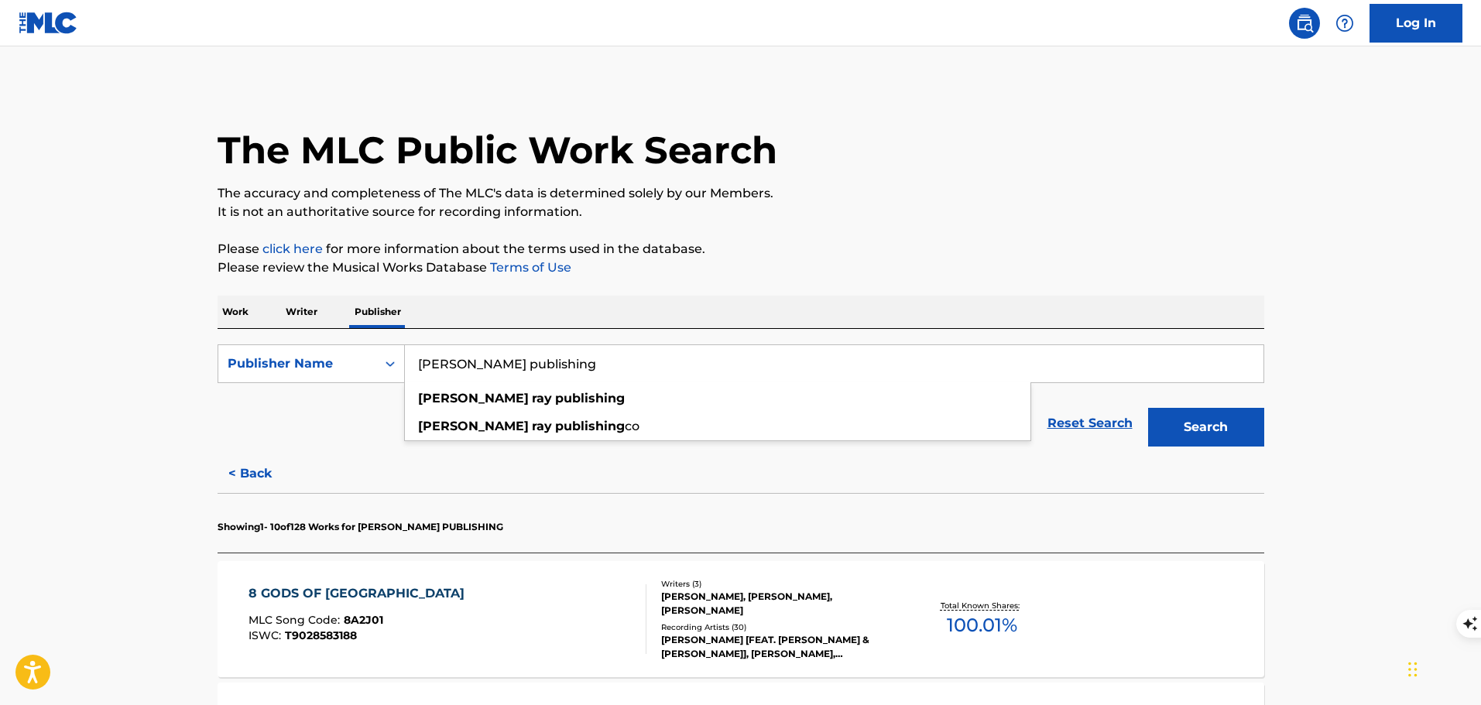
drag, startPoint x: 535, startPoint y: 365, endPoint x: 410, endPoint y: 368, distance: 124.7
click at [410, 368] on input "jody ray publishing" at bounding box center [834, 363] width 859 height 37
paste input "The Music Goes Round"
type input "The Music Goes Round"
click at [334, 416] on div "Reset Search Search" at bounding box center [741, 423] width 1047 height 62
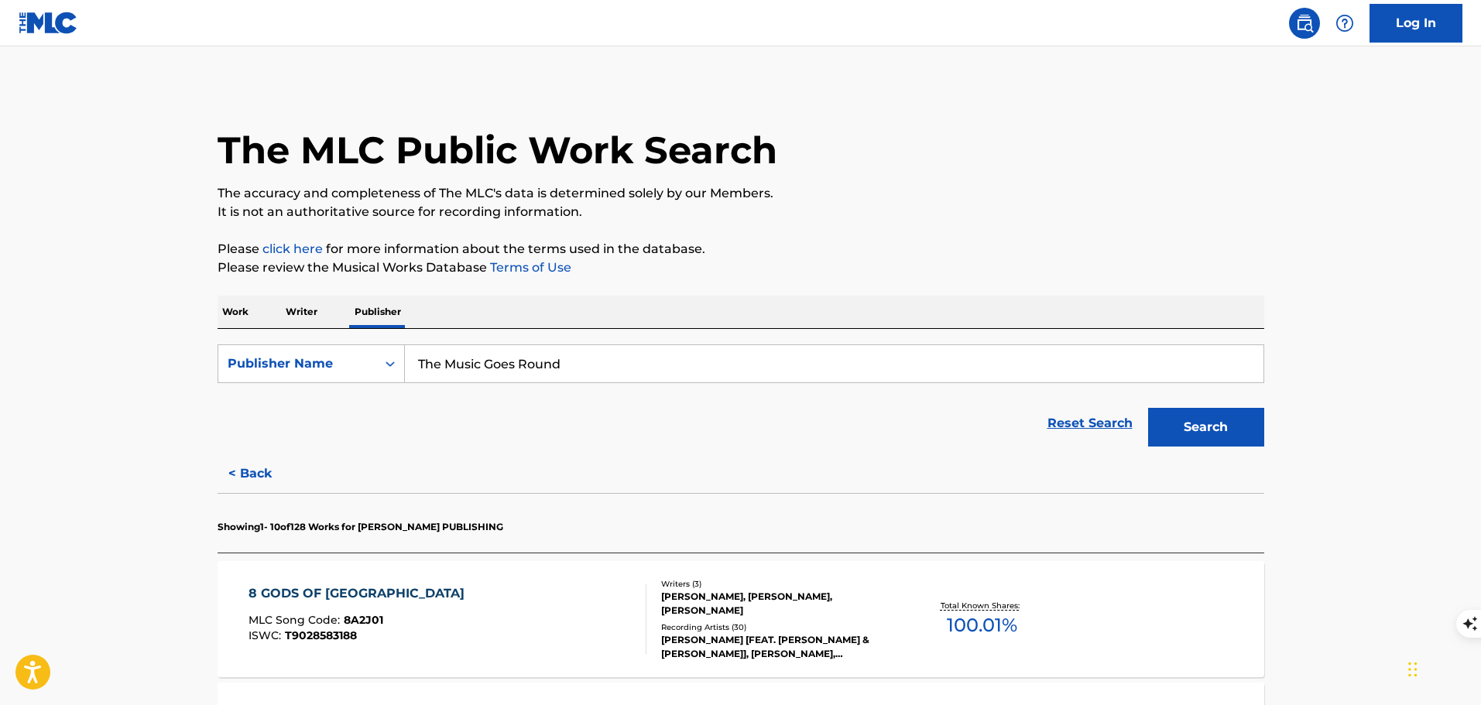
click at [1200, 447] on div "Search" at bounding box center [1202, 423] width 124 height 62
click at [1199, 432] on button "Search" at bounding box center [1206, 427] width 116 height 39
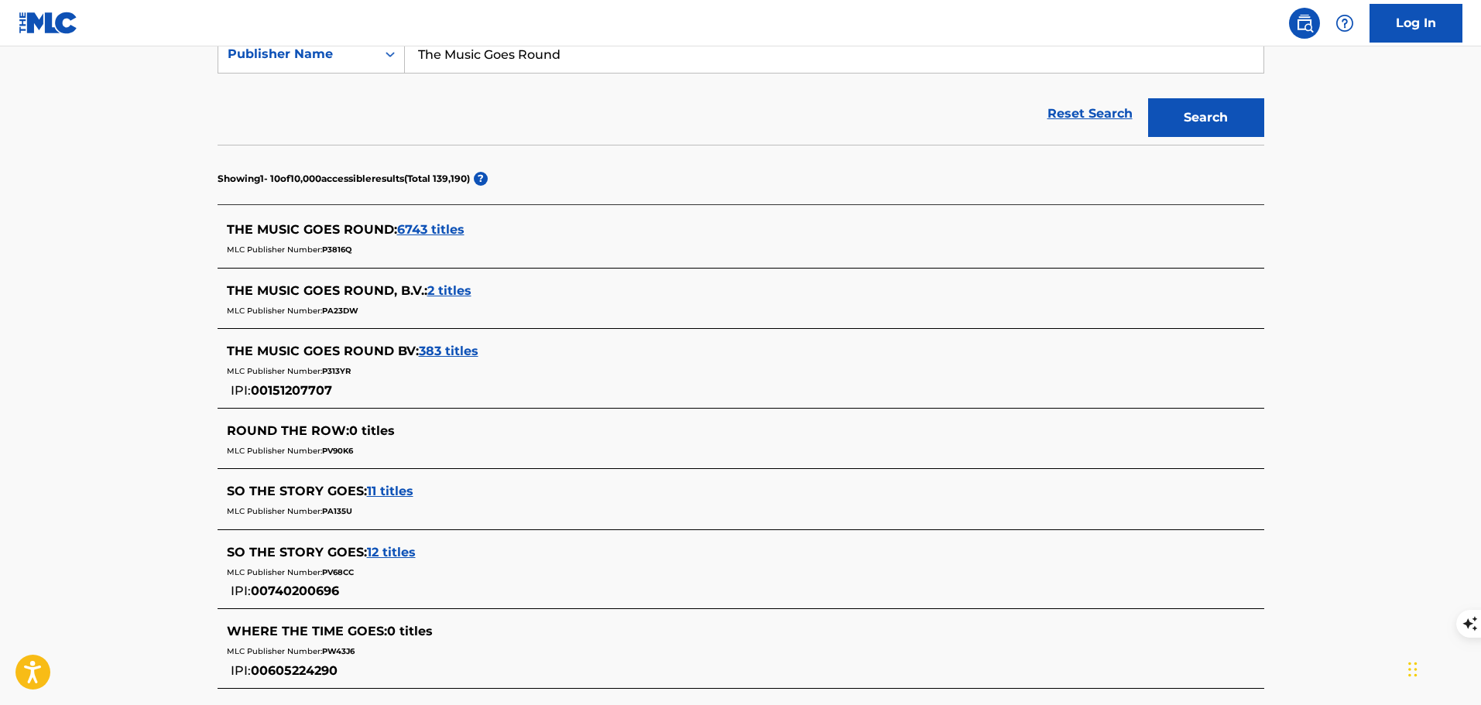
scroll to position [387, 0]
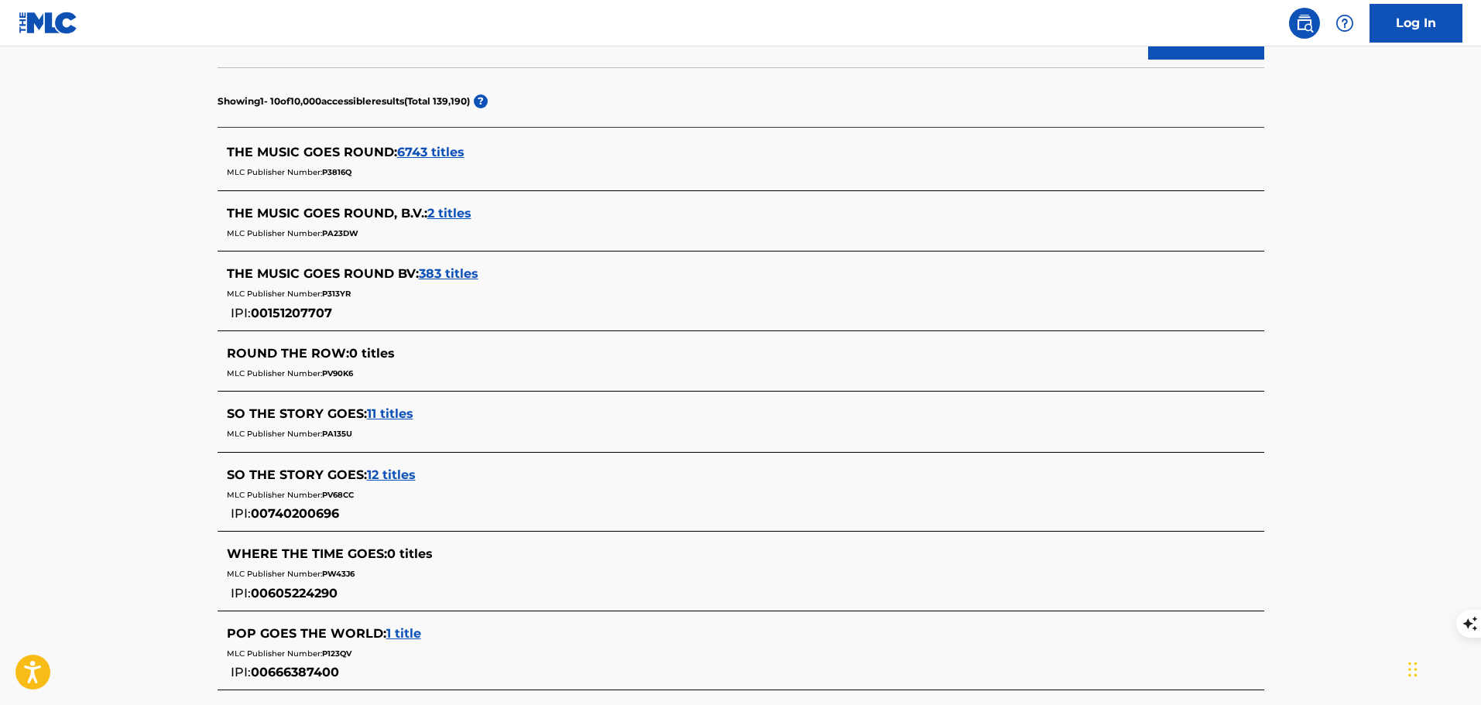
click at [430, 143] on div "THE MUSIC GOES ROUND : 6743 titles" at bounding box center [721, 152] width 988 height 19
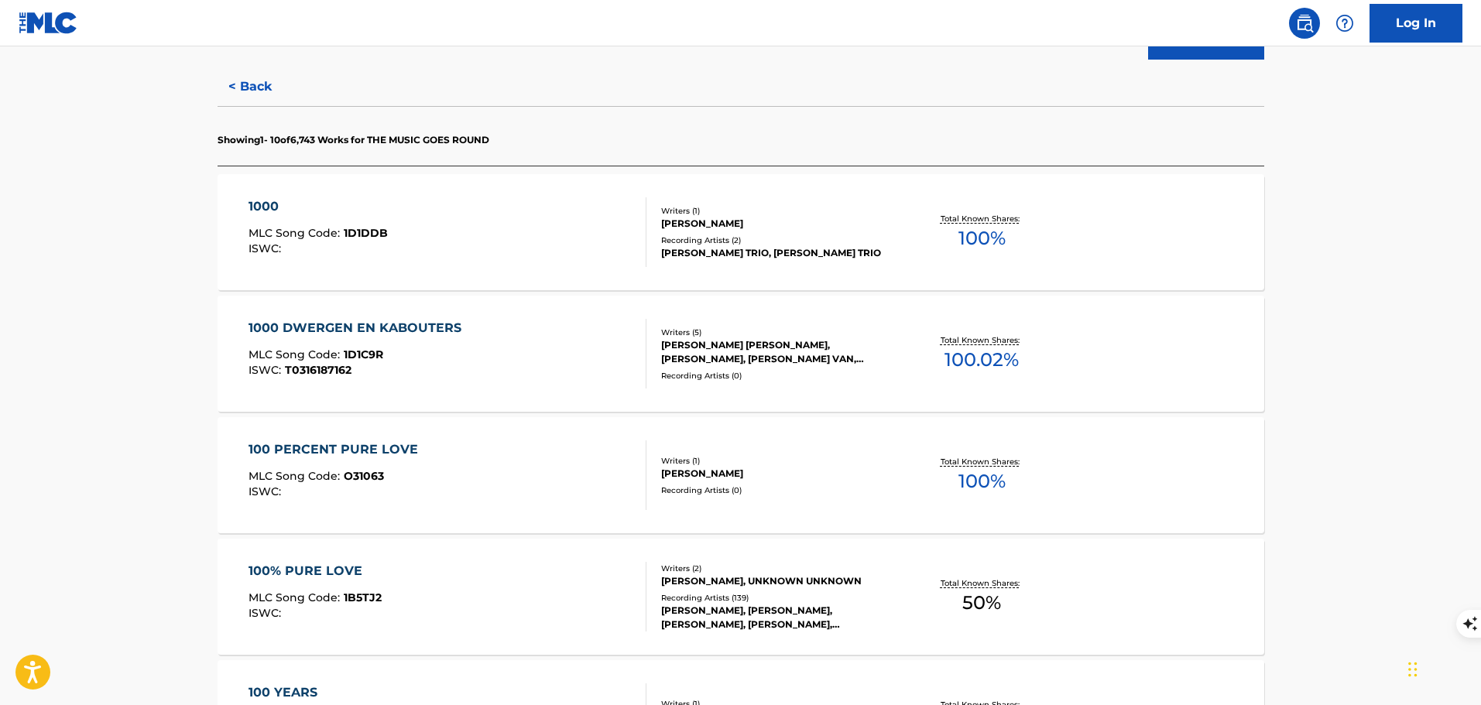
click at [526, 238] on div "1000 MLC Song Code : 1D1DDB ISWC :" at bounding box center [447, 232] width 398 height 70
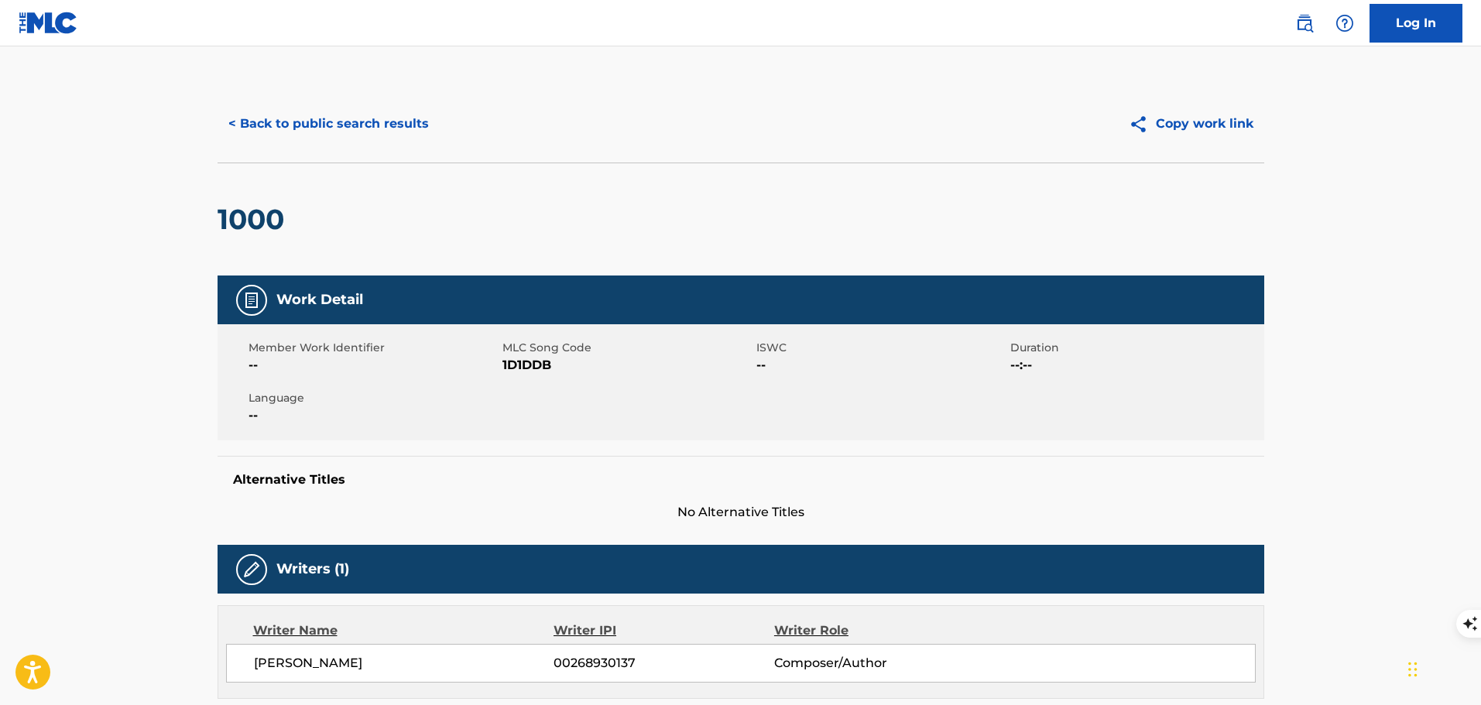
click at [259, 121] on button "< Back to public search results" at bounding box center [329, 124] width 222 height 39
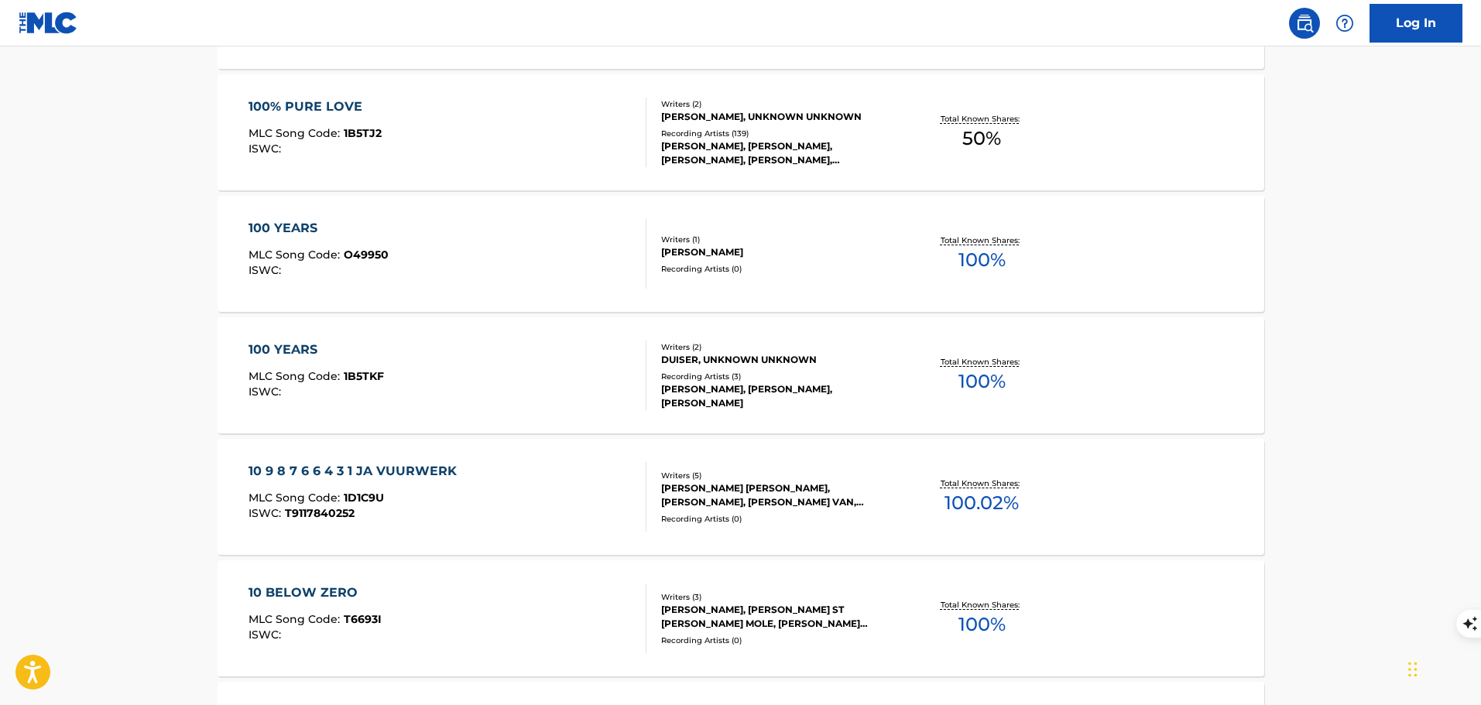
scroll to position [1253, 0]
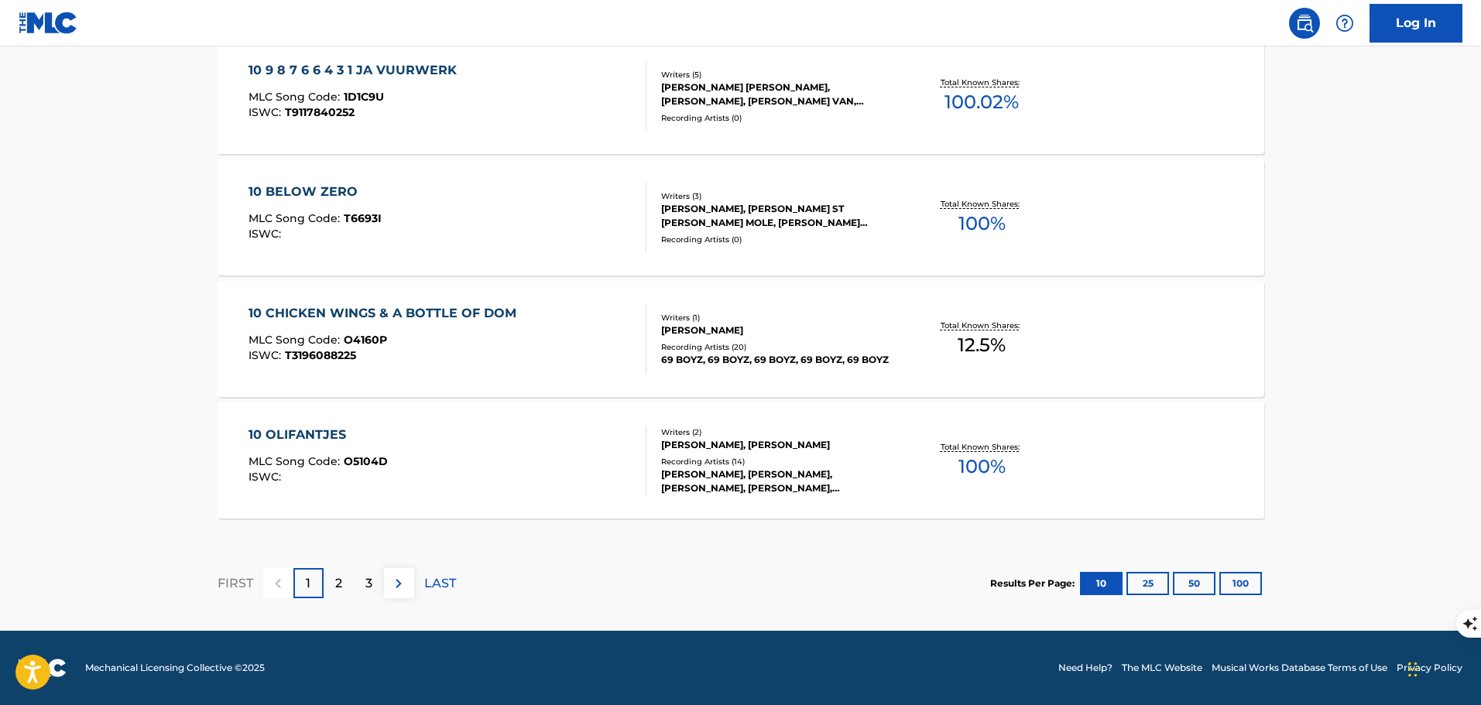
click at [336, 592] on p "2" at bounding box center [338, 583] width 7 height 19
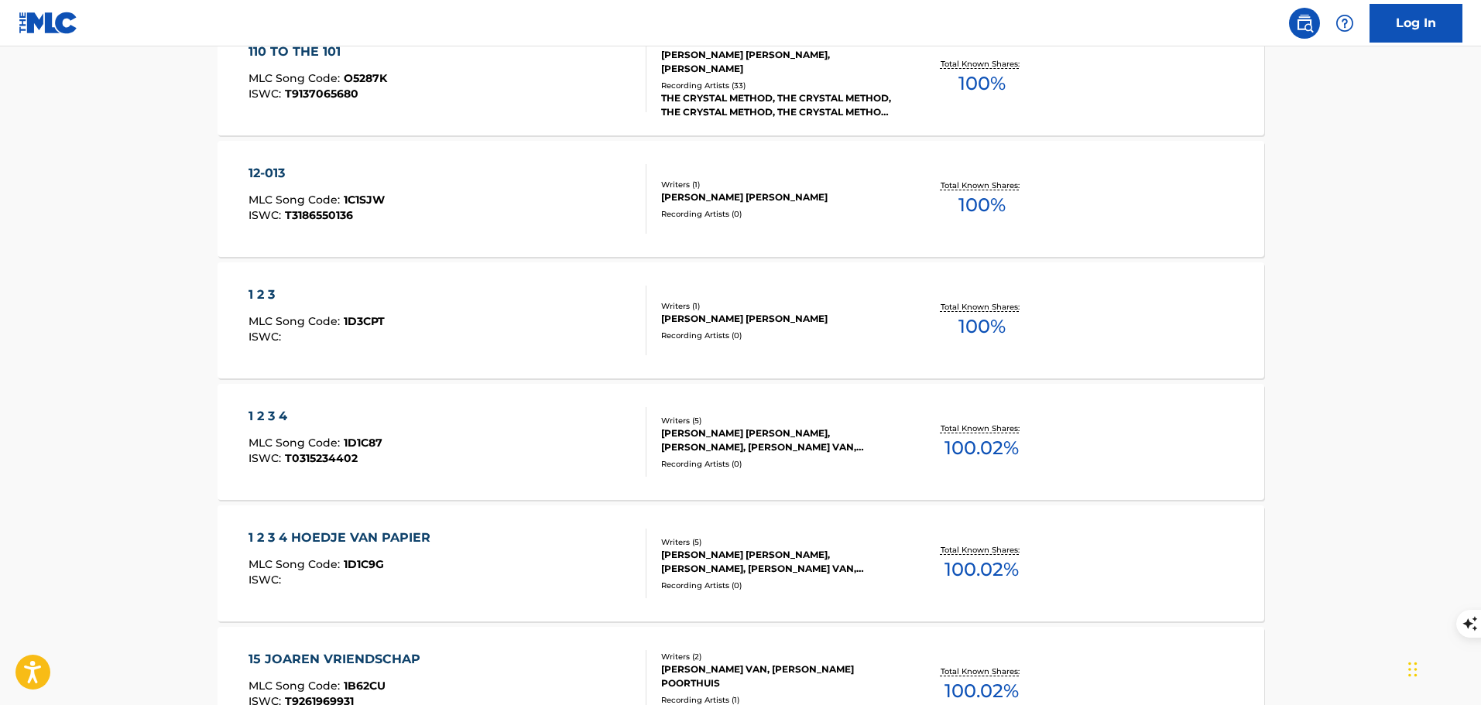
scroll to position [619, 0]
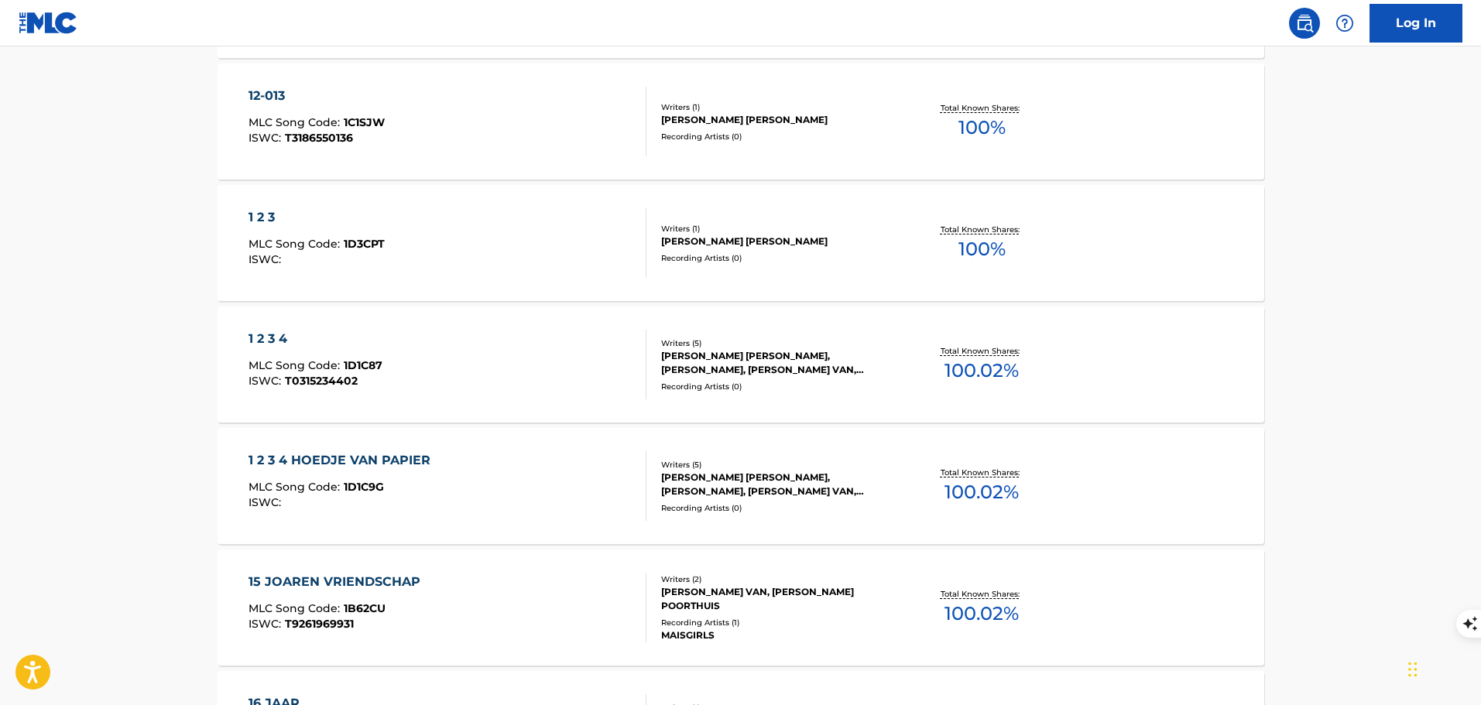
click at [582, 365] on div "1 2 3 4 MLC Song Code : 1D1C87 ISWC : T0315234402" at bounding box center [447, 365] width 398 height 70
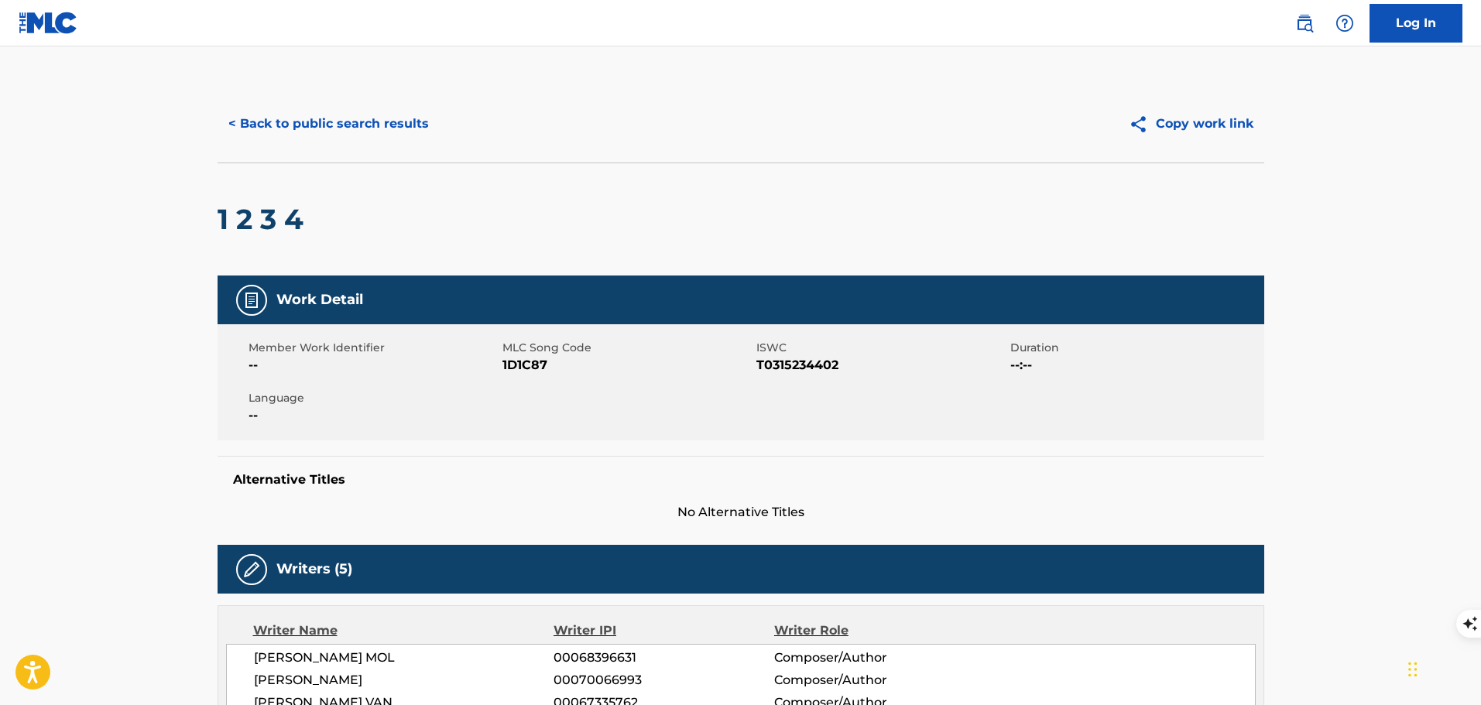
click at [296, 113] on button "< Back to public search results" at bounding box center [329, 124] width 222 height 39
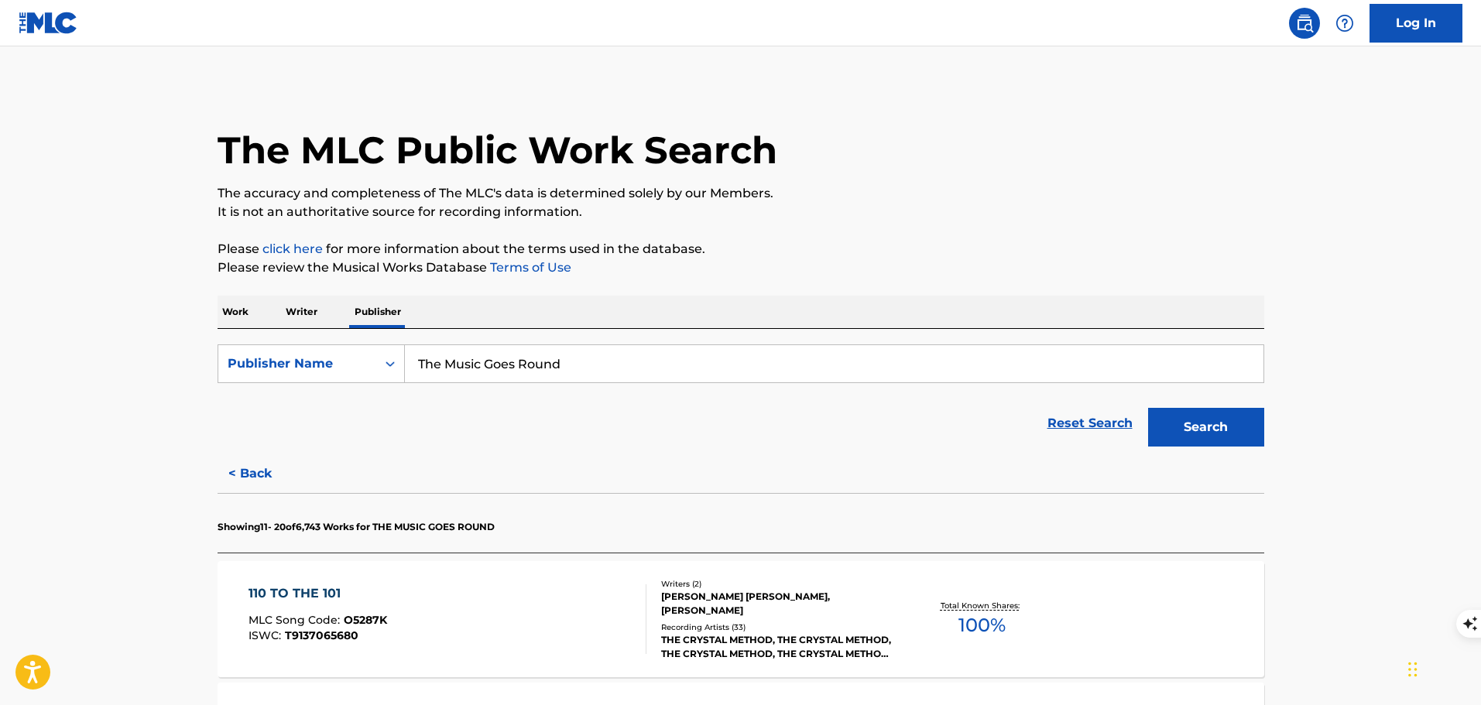
click at [235, 320] on p "Work" at bounding box center [236, 312] width 36 height 33
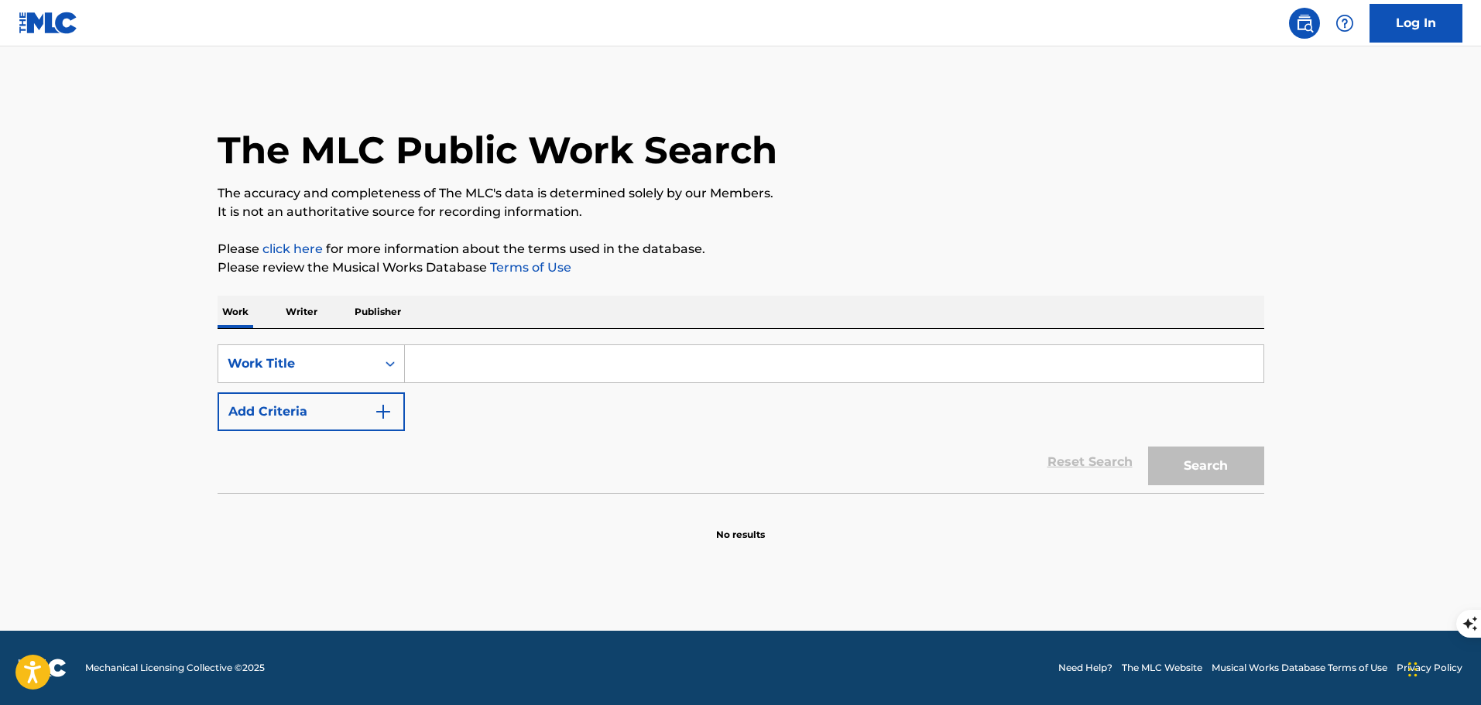
click at [437, 345] on input "Search Form" at bounding box center [834, 363] width 859 height 37
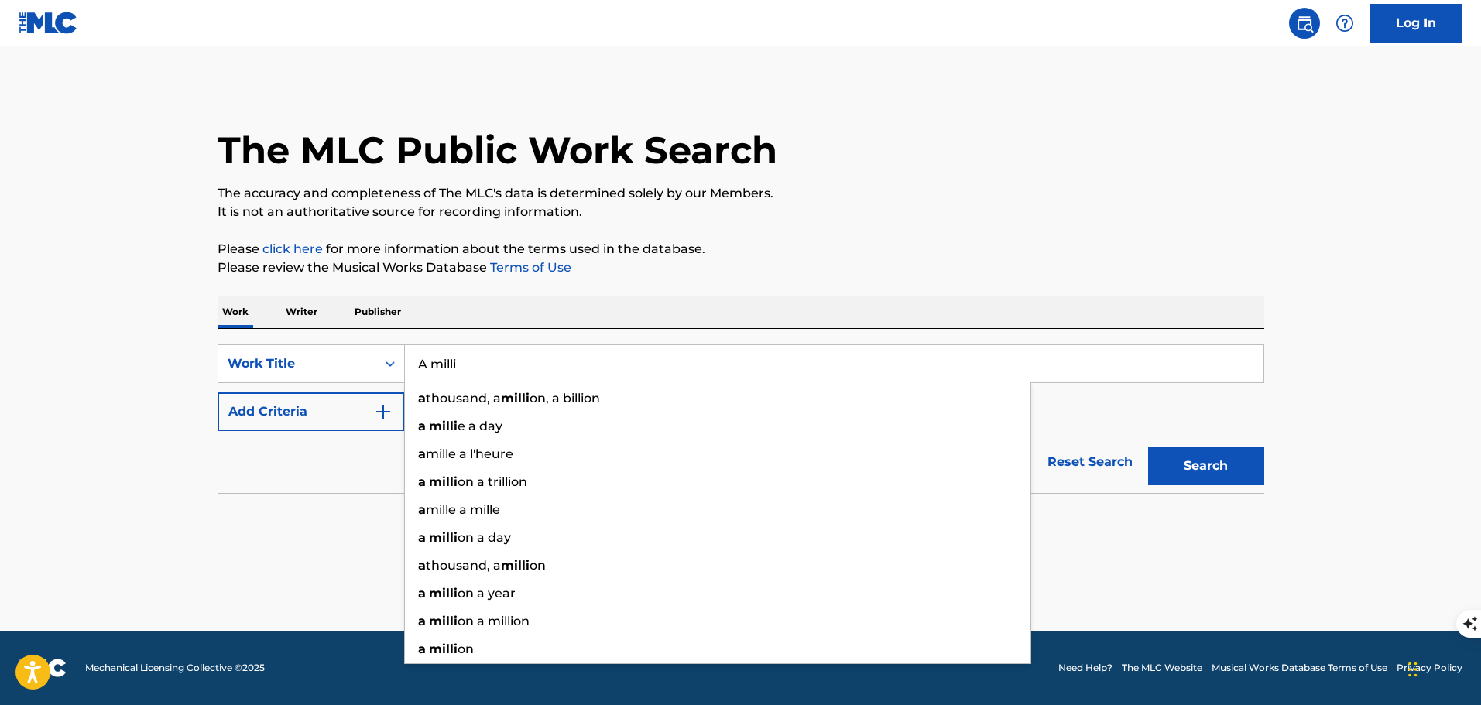
type input "A milli"
click at [1148, 447] on button "Search" at bounding box center [1206, 466] width 116 height 39
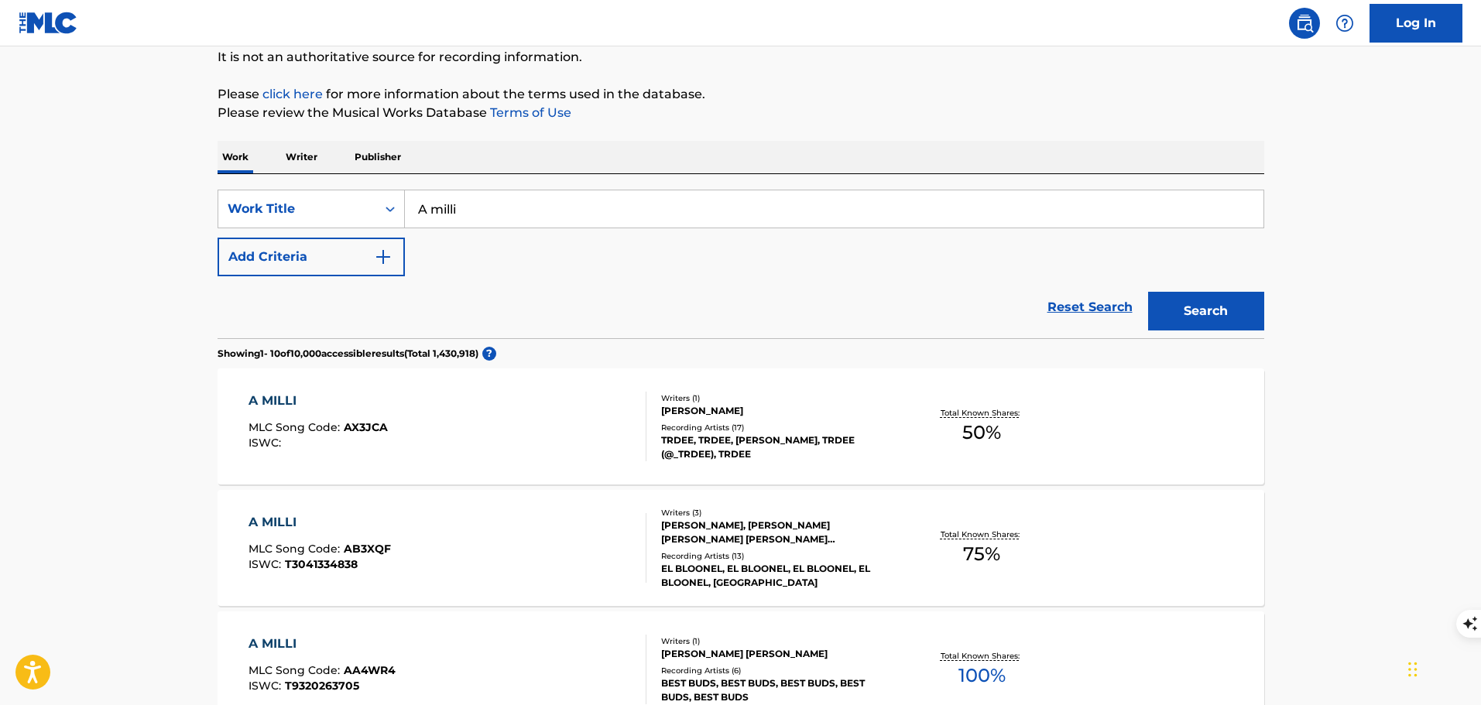
scroll to position [77, 0]
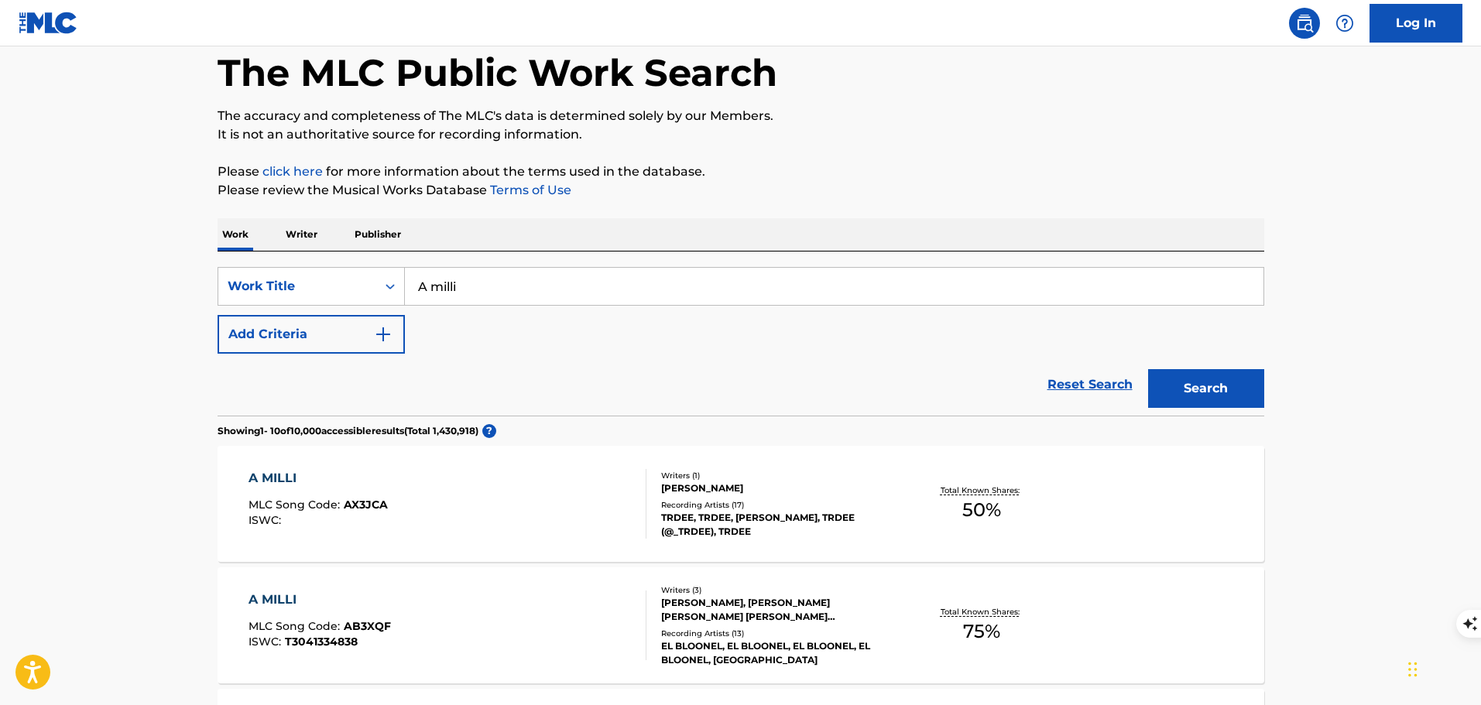
click at [375, 347] on button "Add Criteria" at bounding box center [311, 334] width 187 height 39
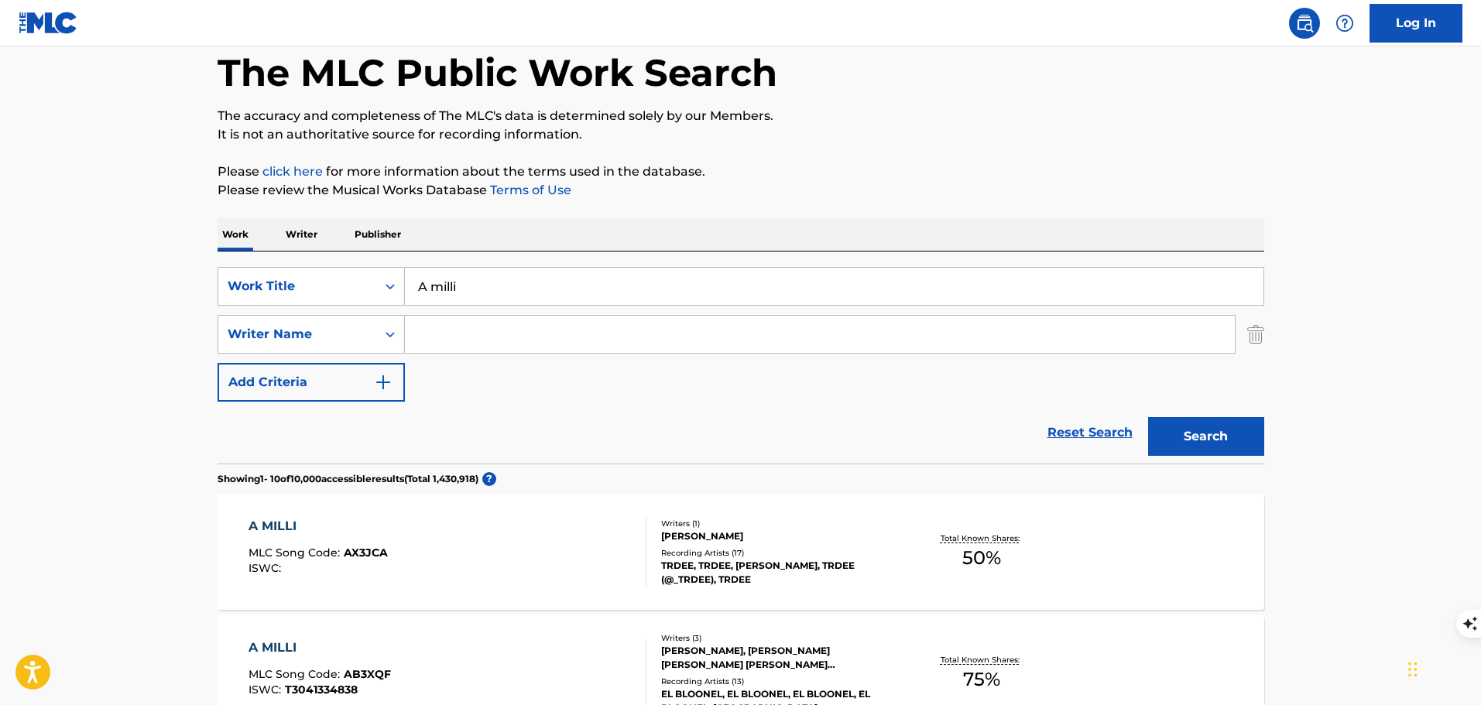
click at [449, 342] on input "Search Form" at bounding box center [820, 334] width 830 height 37
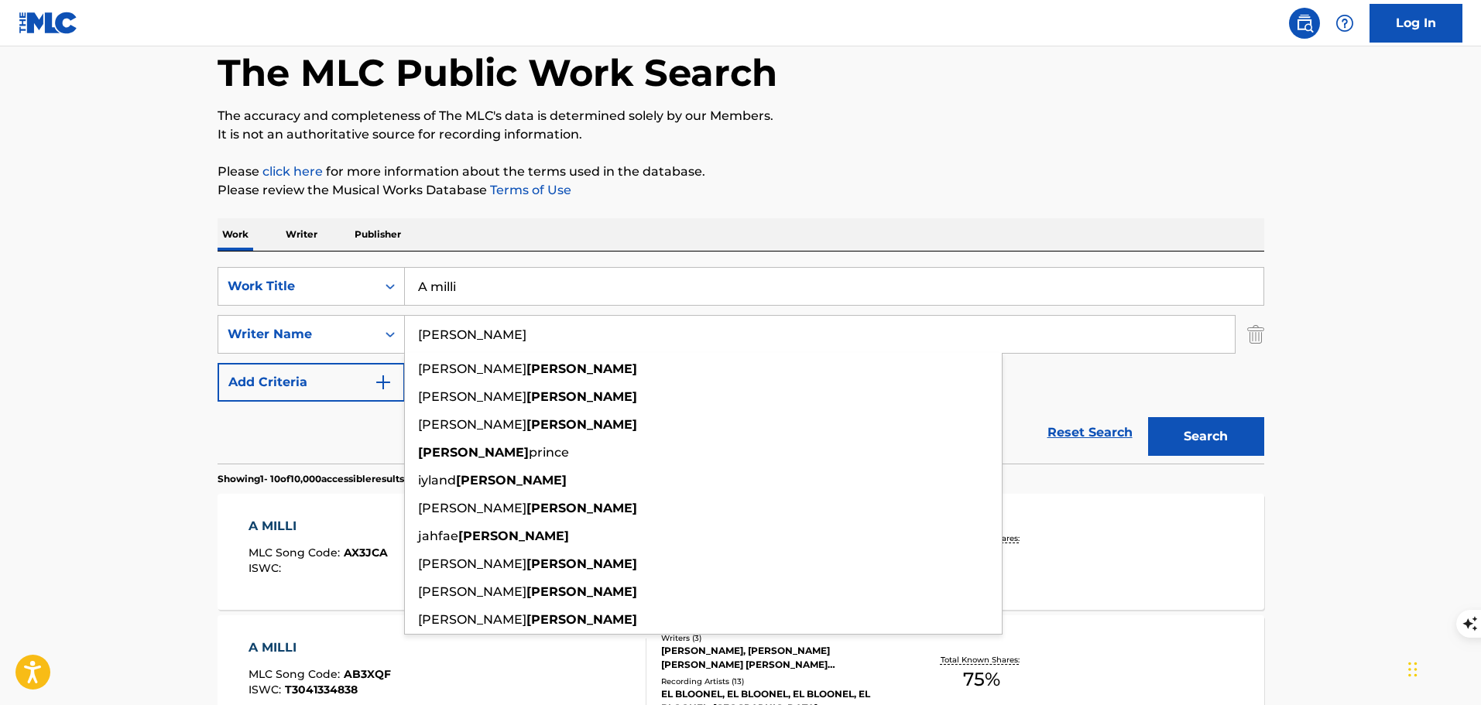
type input "carter"
click at [1148, 417] on button "Search" at bounding box center [1206, 436] width 116 height 39
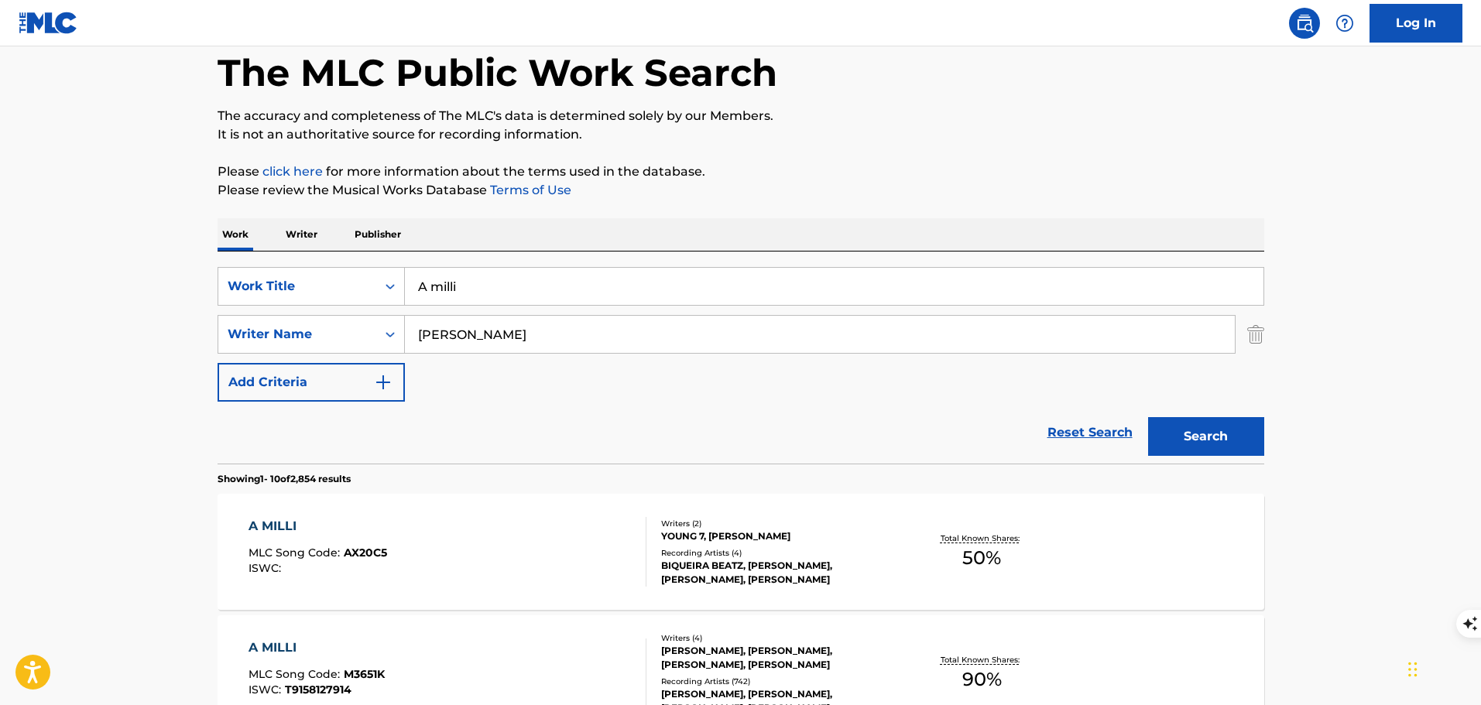
click at [544, 660] on div "A MILLI MLC Song Code : M3651K ISWC : T9158127914" at bounding box center [447, 674] width 398 height 70
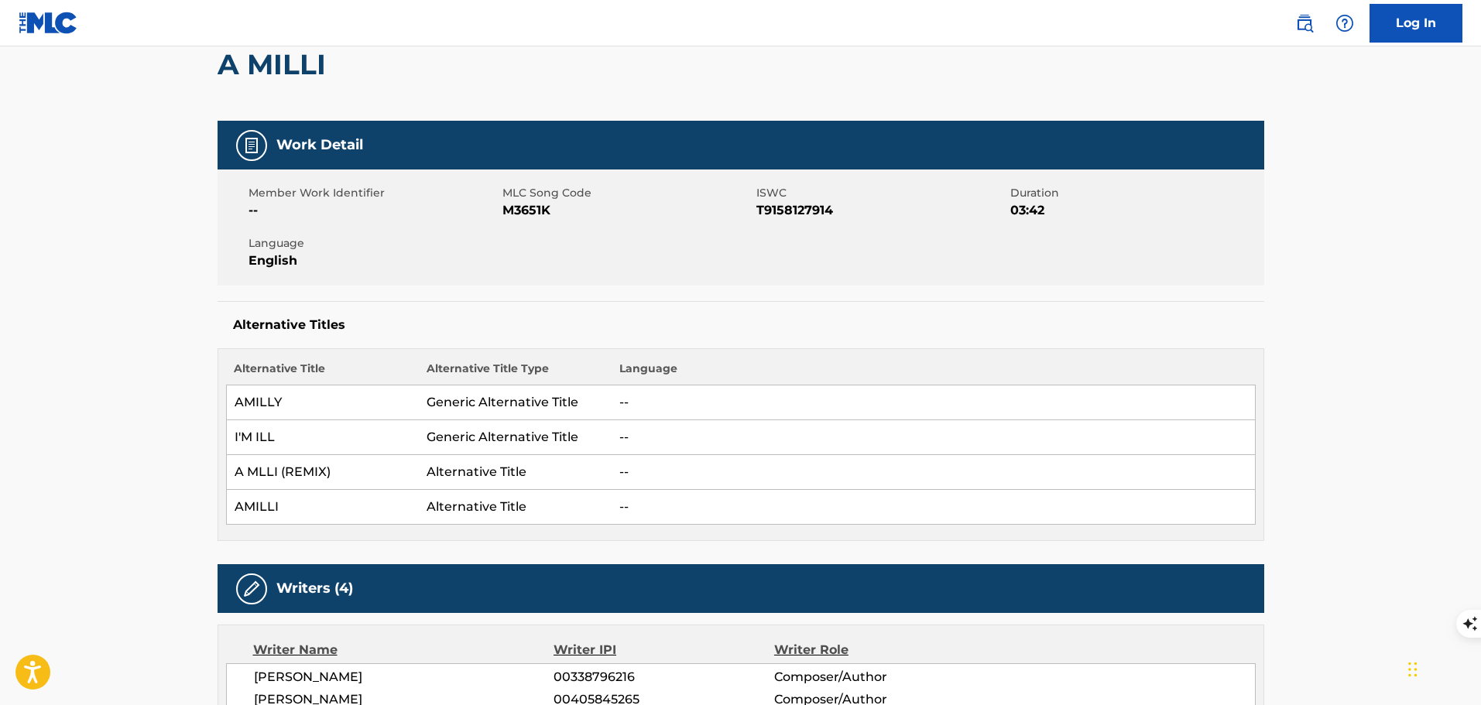
scroll to position [77, 0]
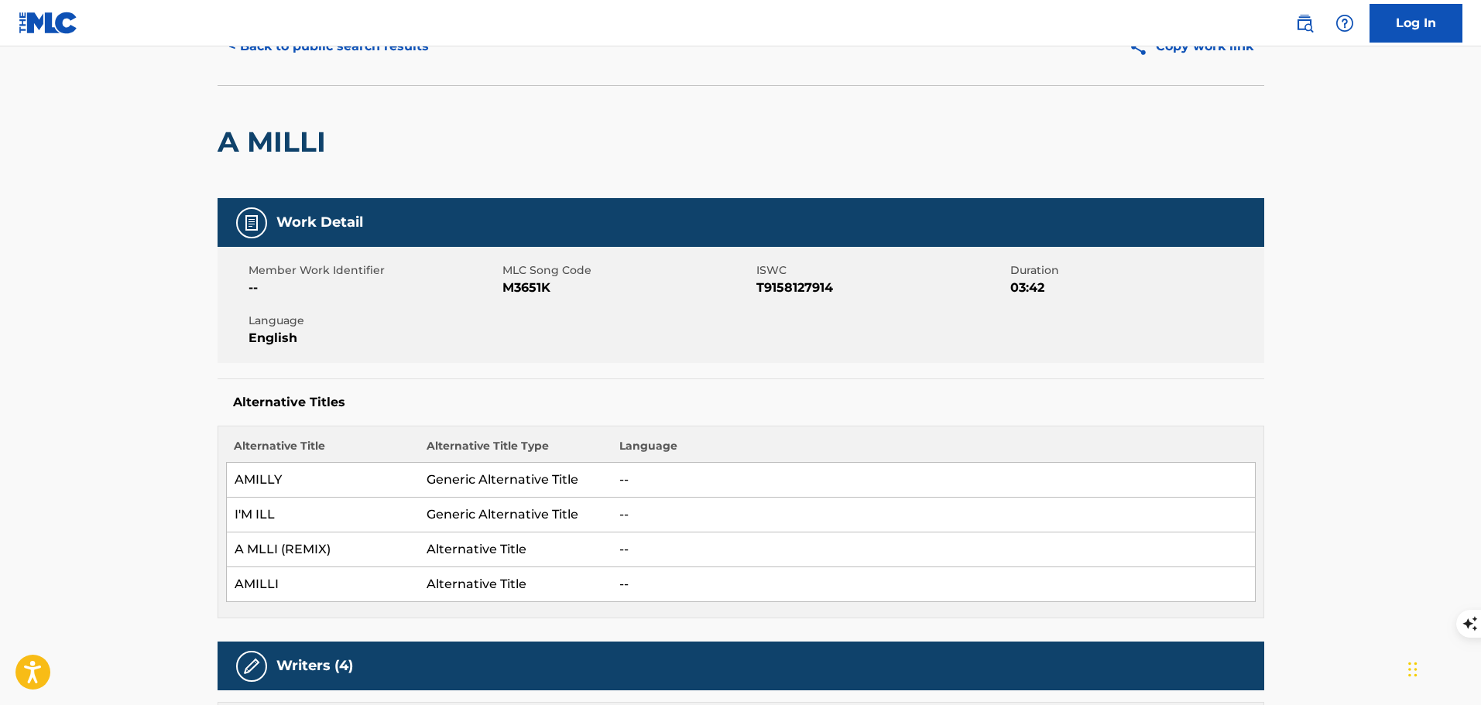
click at [296, 58] on button "< Back to public search results" at bounding box center [329, 46] width 222 height 39
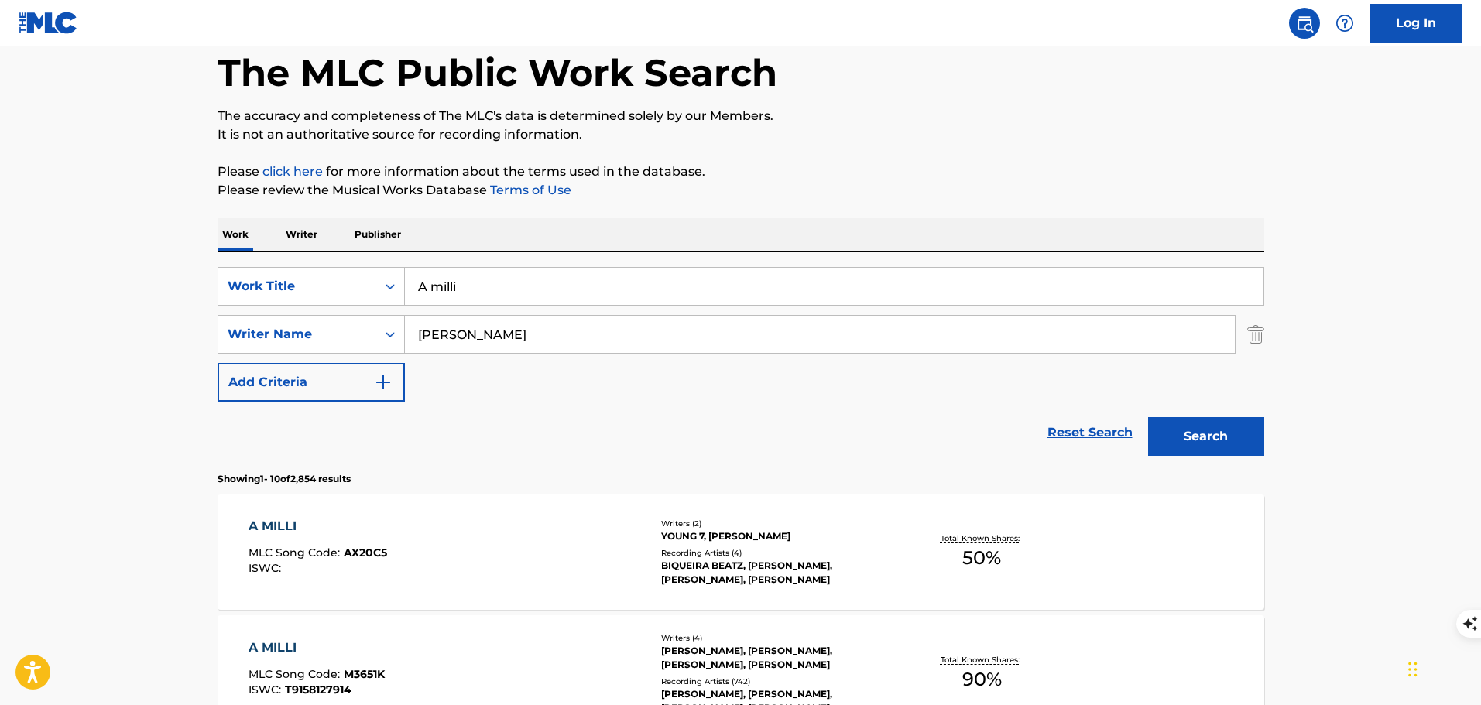
scroll to position [232, 0]
